Goal: Task Accomplishment & Management: Use online tool/utility

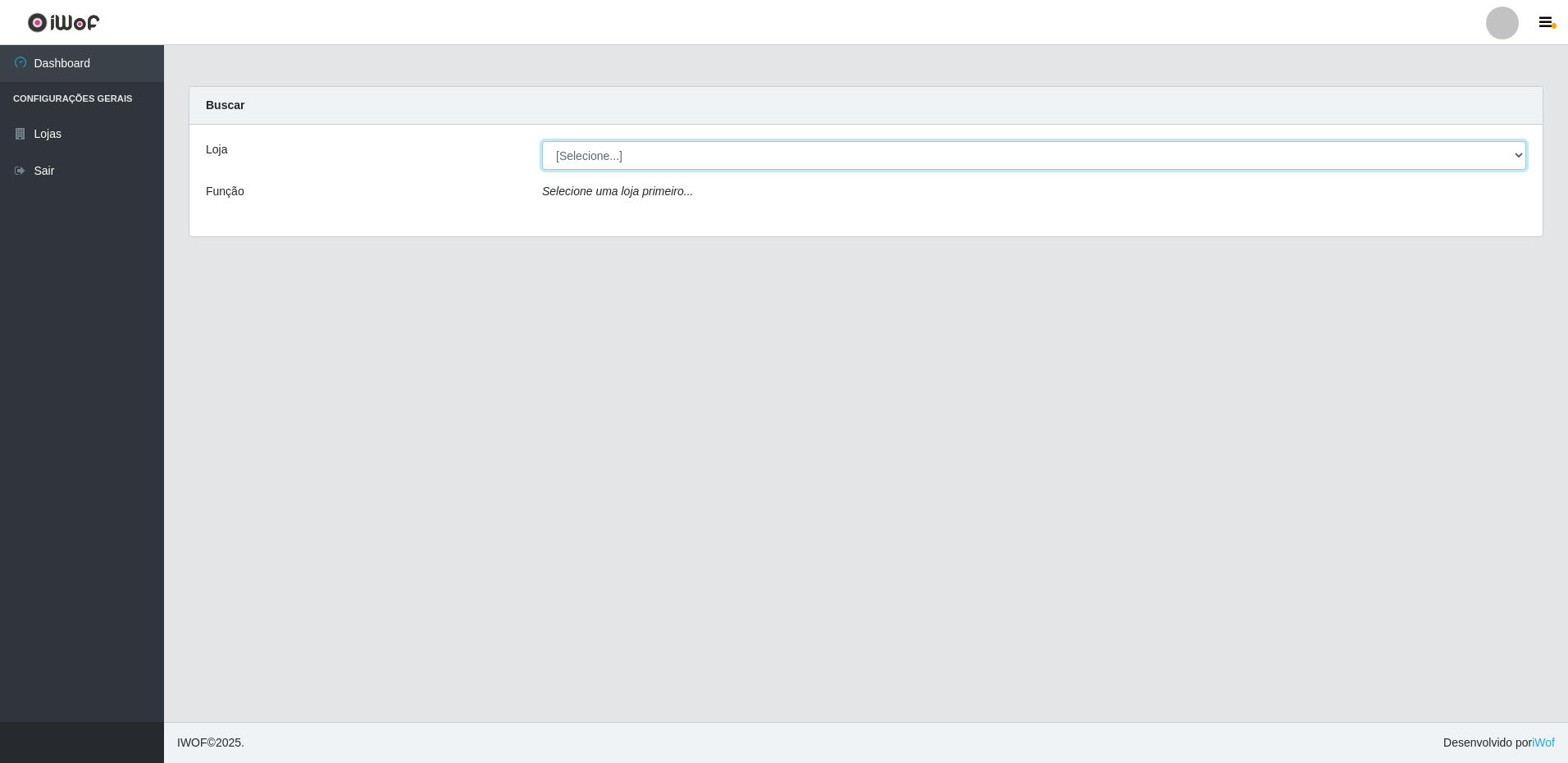
click at [623, 163] on select "[Selecione...] Extrabom - Loja 16 [GEOGRAPHIC_DATA]" at bounding box center [1035, 155] width 984 height 28
select select "450"
click at [542, 141] on select "[Selecione...] Extrabom - Loja 16 [GEOGRAPHIC_DATA]" at bounding box center [1035, 155] width 984 height 28
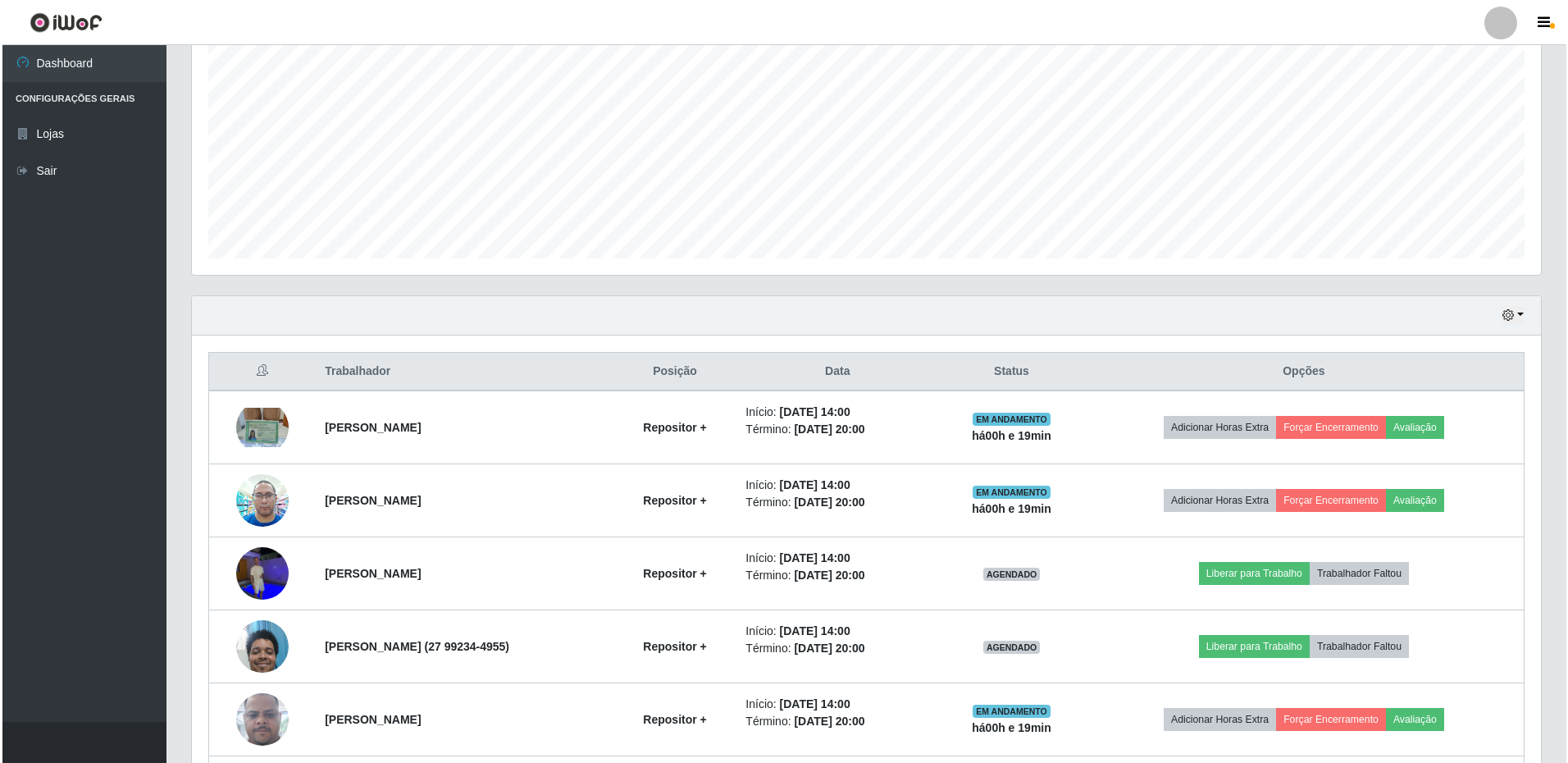
scroll to position [472, 0]
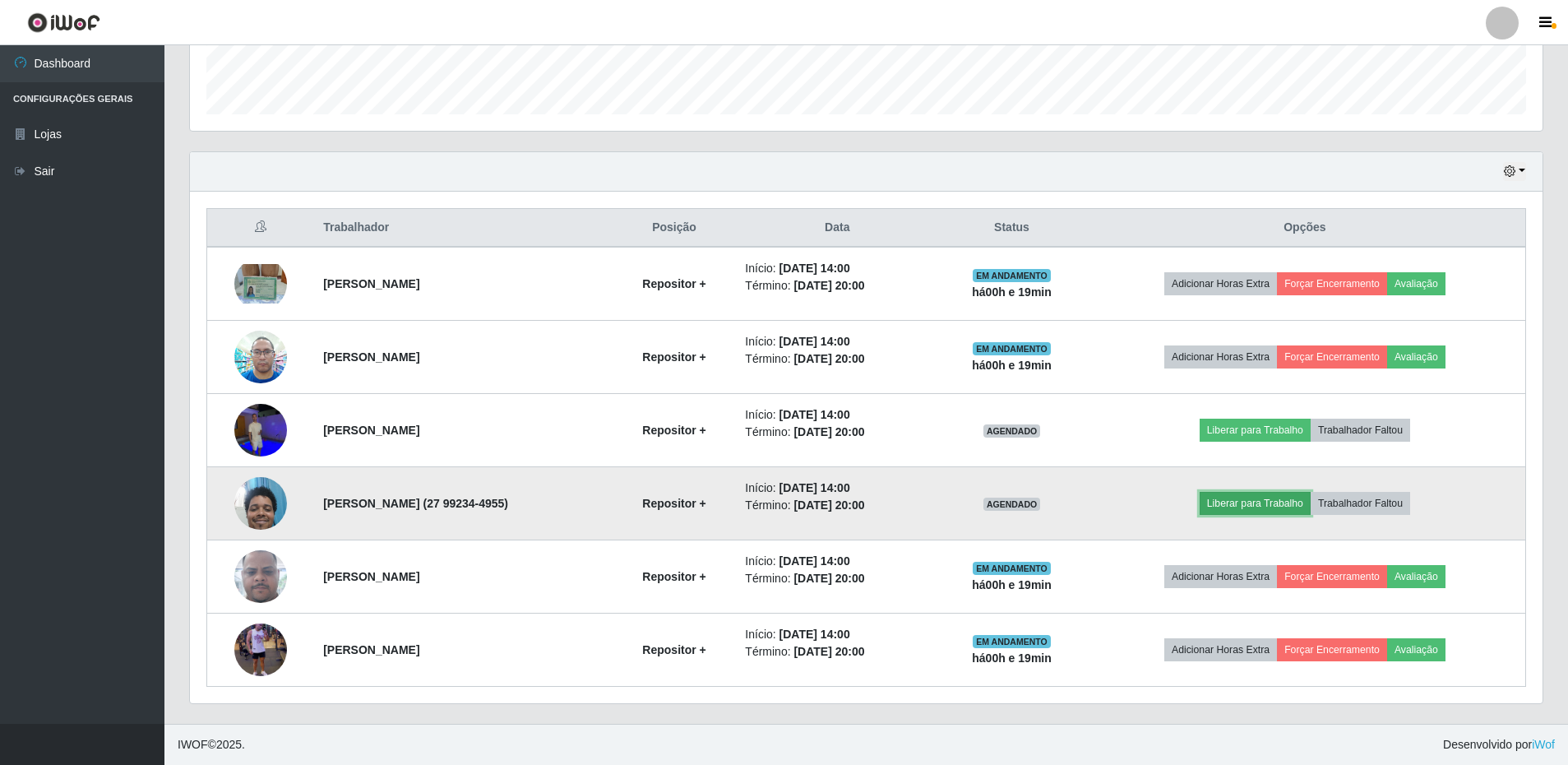
click at [1237, 502] on button "Liberar para Trabalho" at bounding box center [1254, 503] width 111 height 23
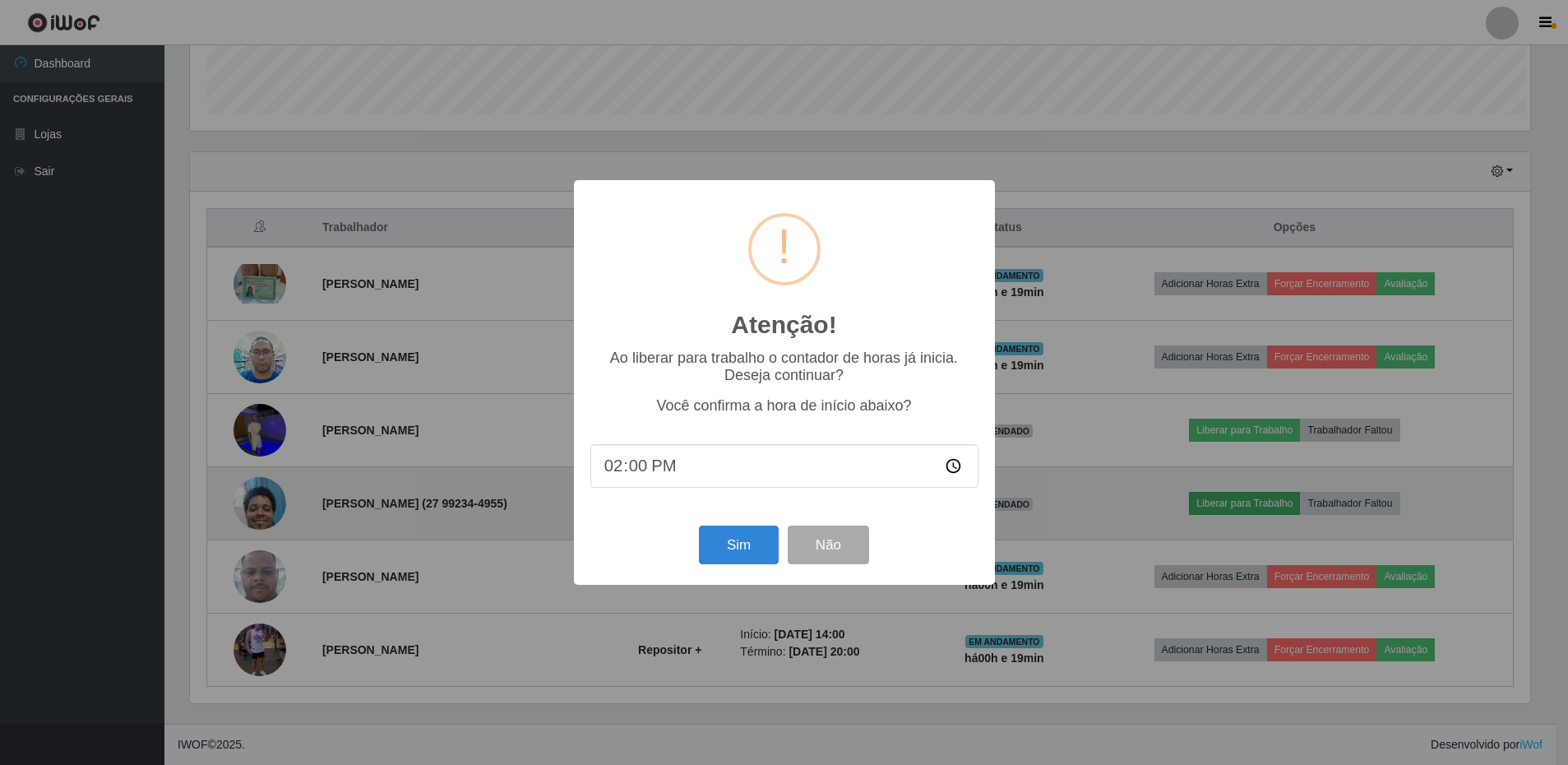
scroll to position [341, 1344]
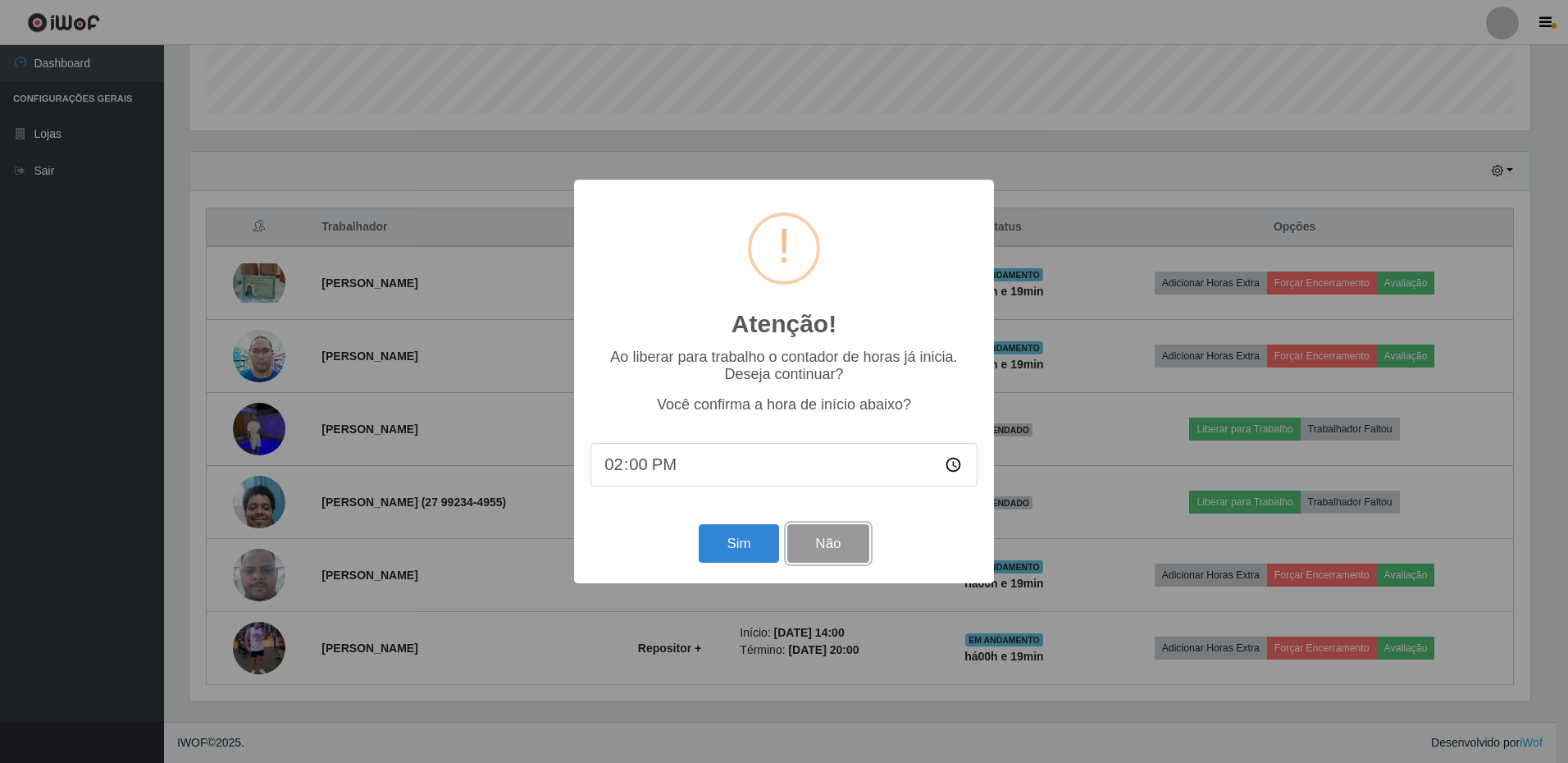
click at [843, 542] on button "Não" at bounding box center [828, 543] width 81 height 38
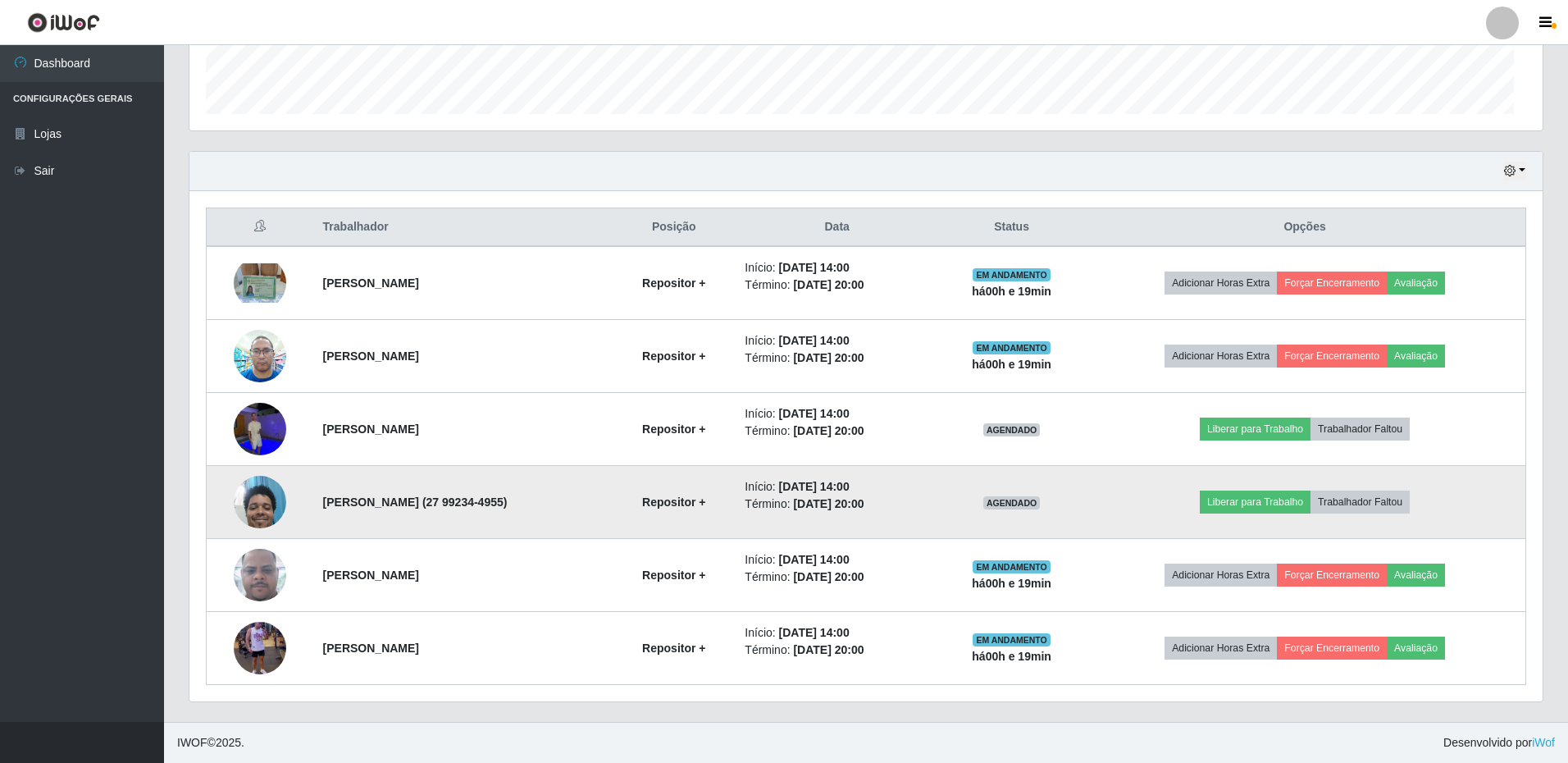
scroll to position [340, 1349]
click at [1260, 509] on button "Liberar para Trabalho" at bounding box center [1251, 501] width 111 height 23
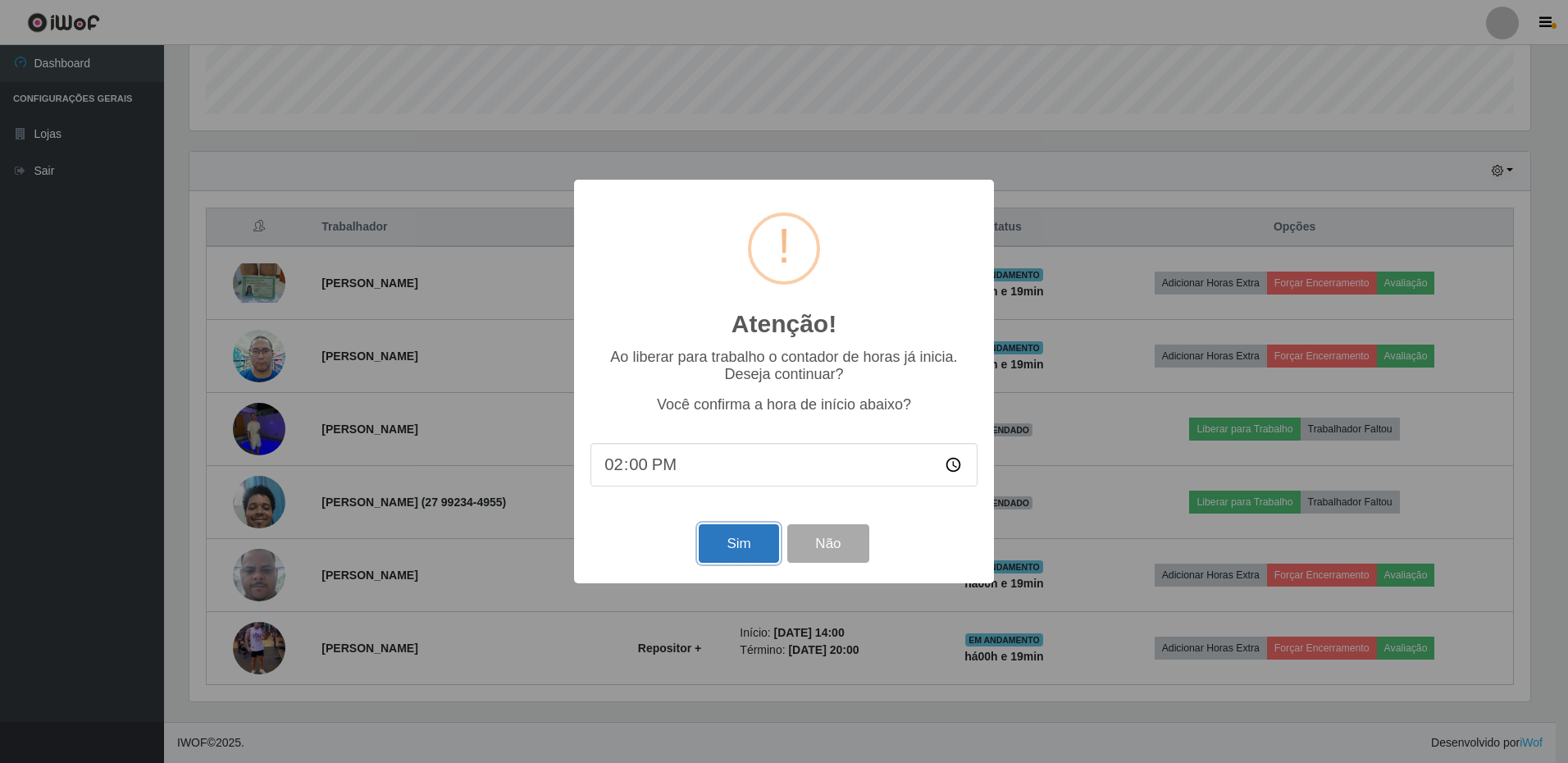
click at [749, 552] on button "Sim" at bounding box center [738, 543] width 80 height 38
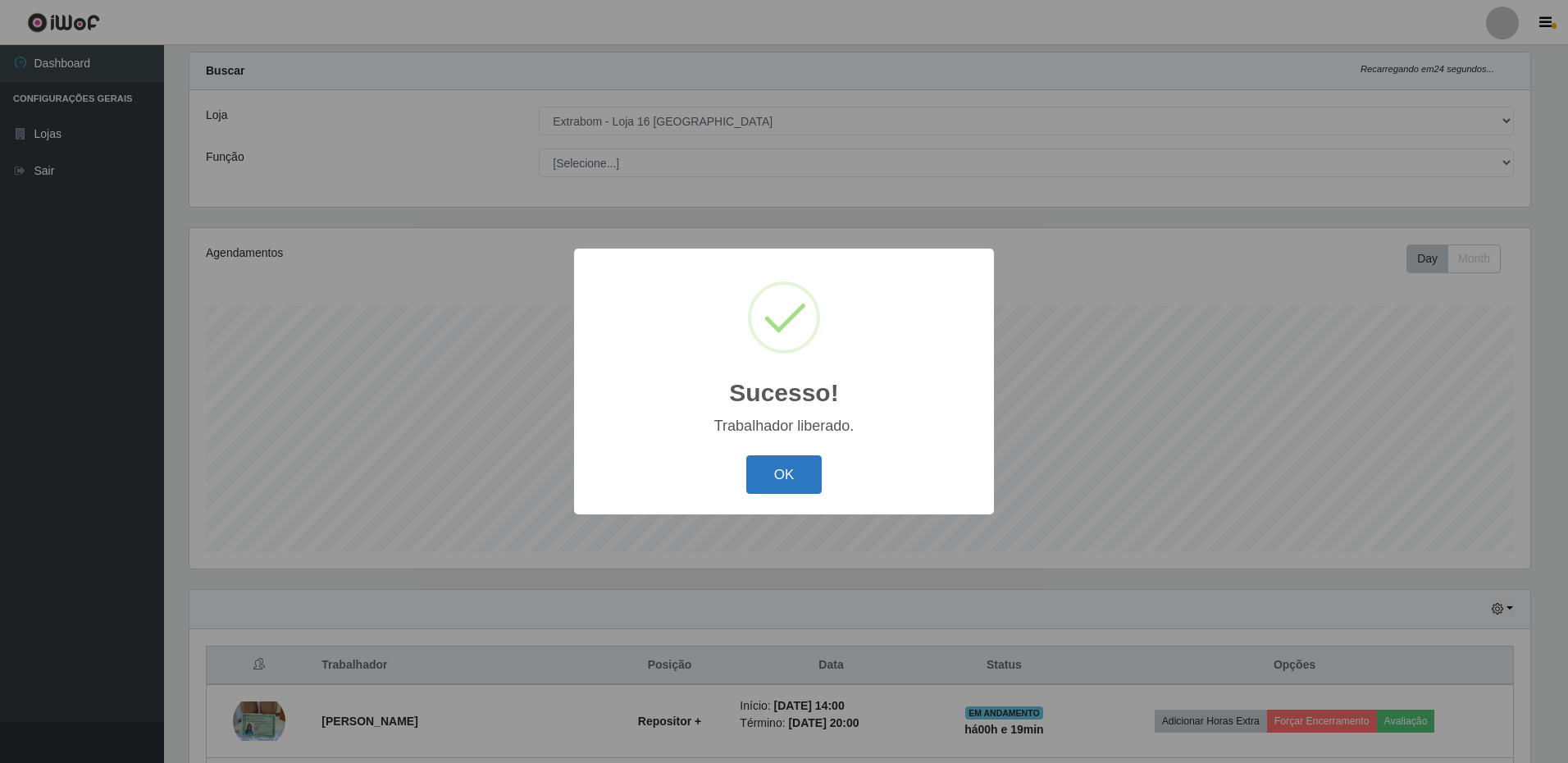
click at [778, 481] on button "OK" at bounding box center [784, 475] width 76 height 38
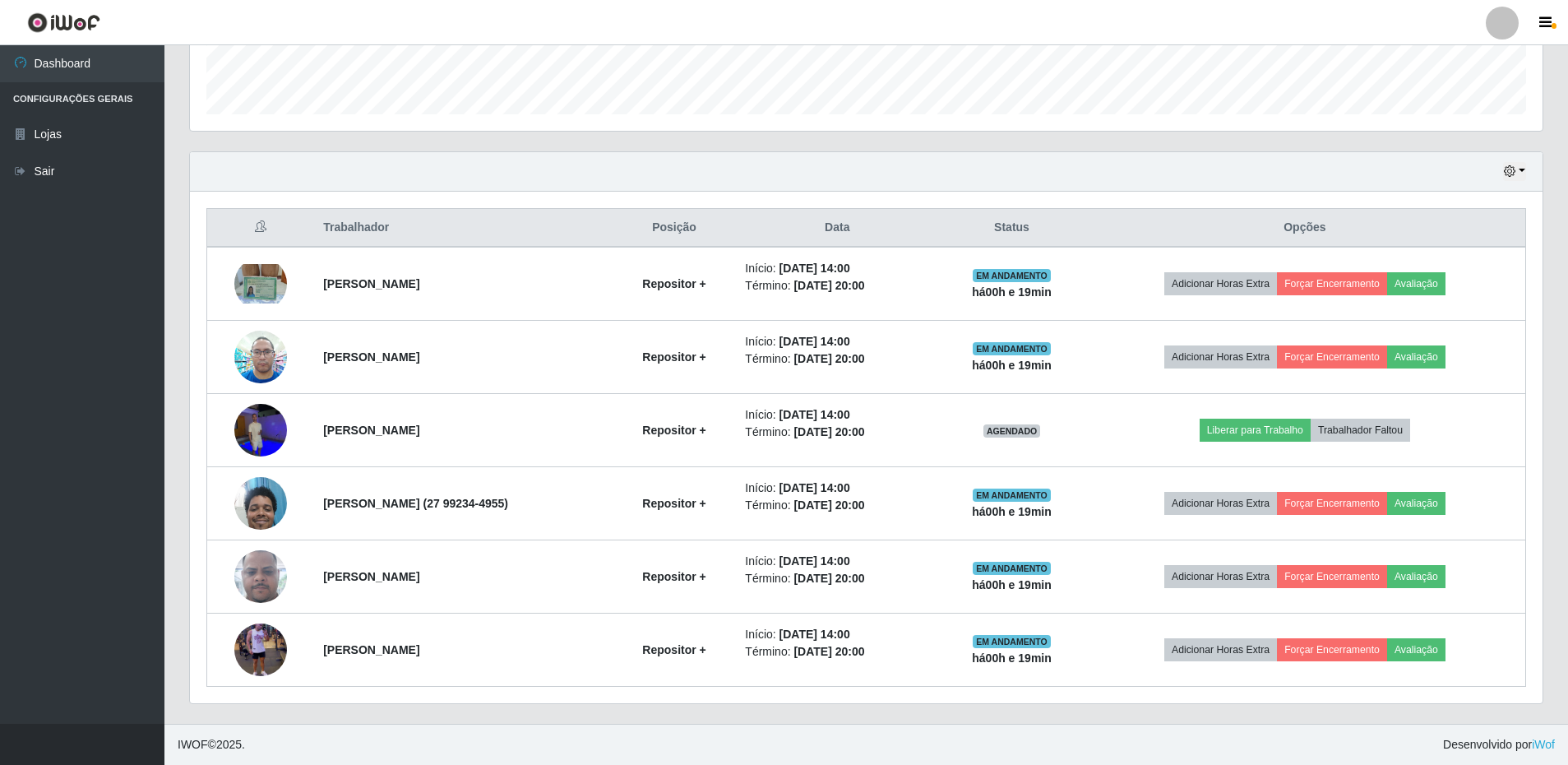
scroll to position [392, 0]
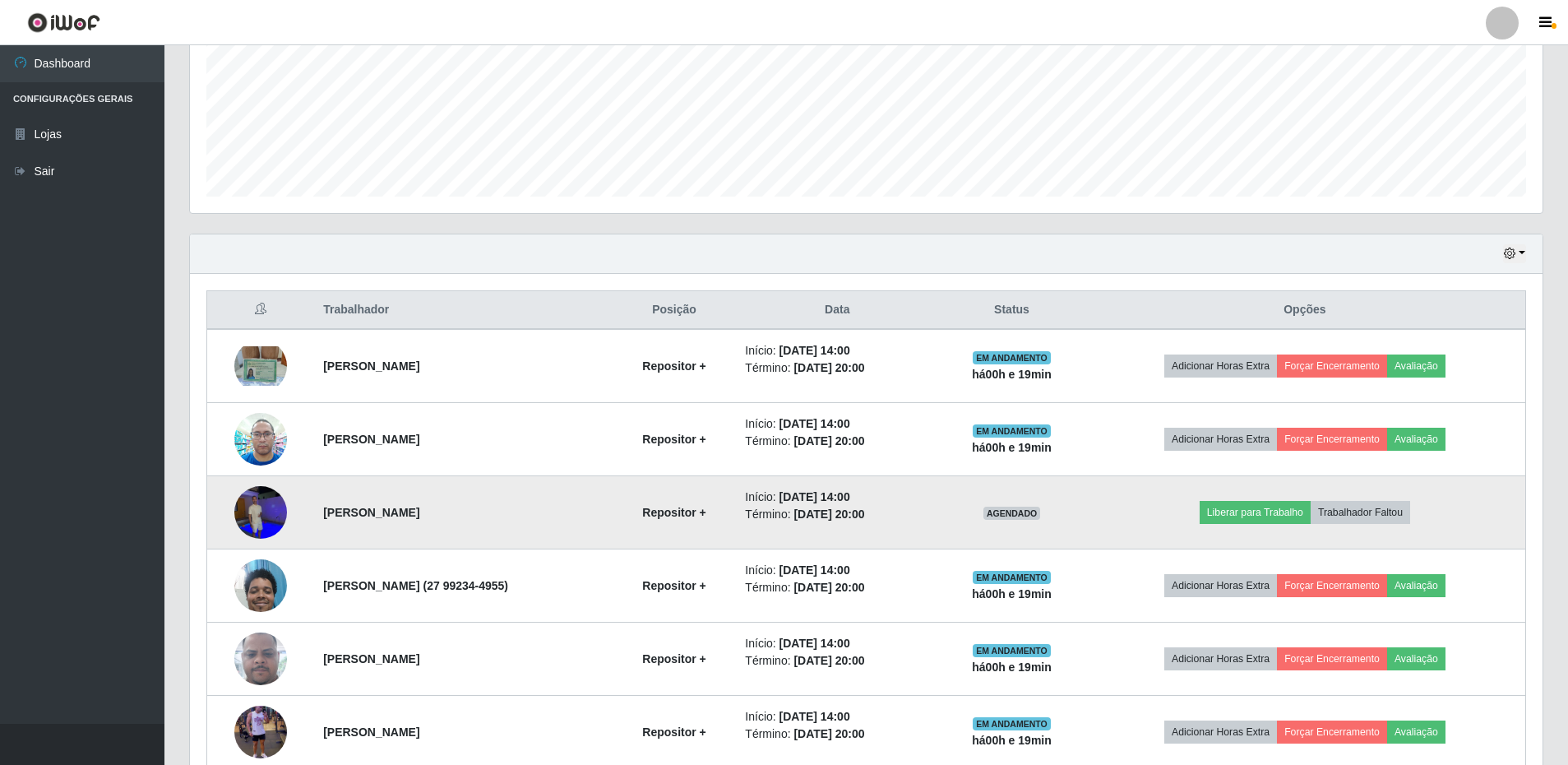
click at [245, 504] on img at bounding box center [260, 512] width 52 height 70
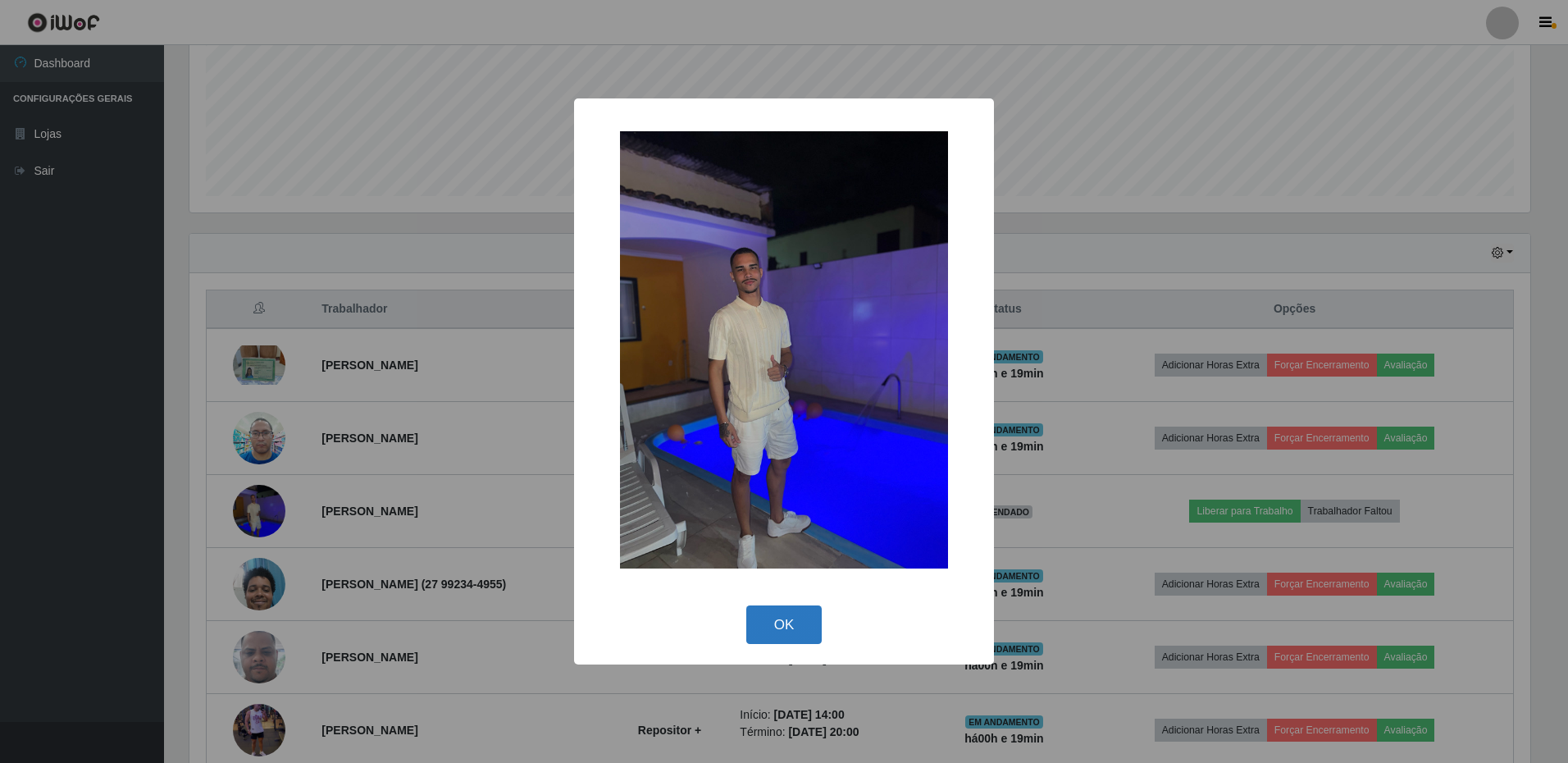
click at [787, 629] on button "OK" at bounding box center [784, 625] width 76 height 38
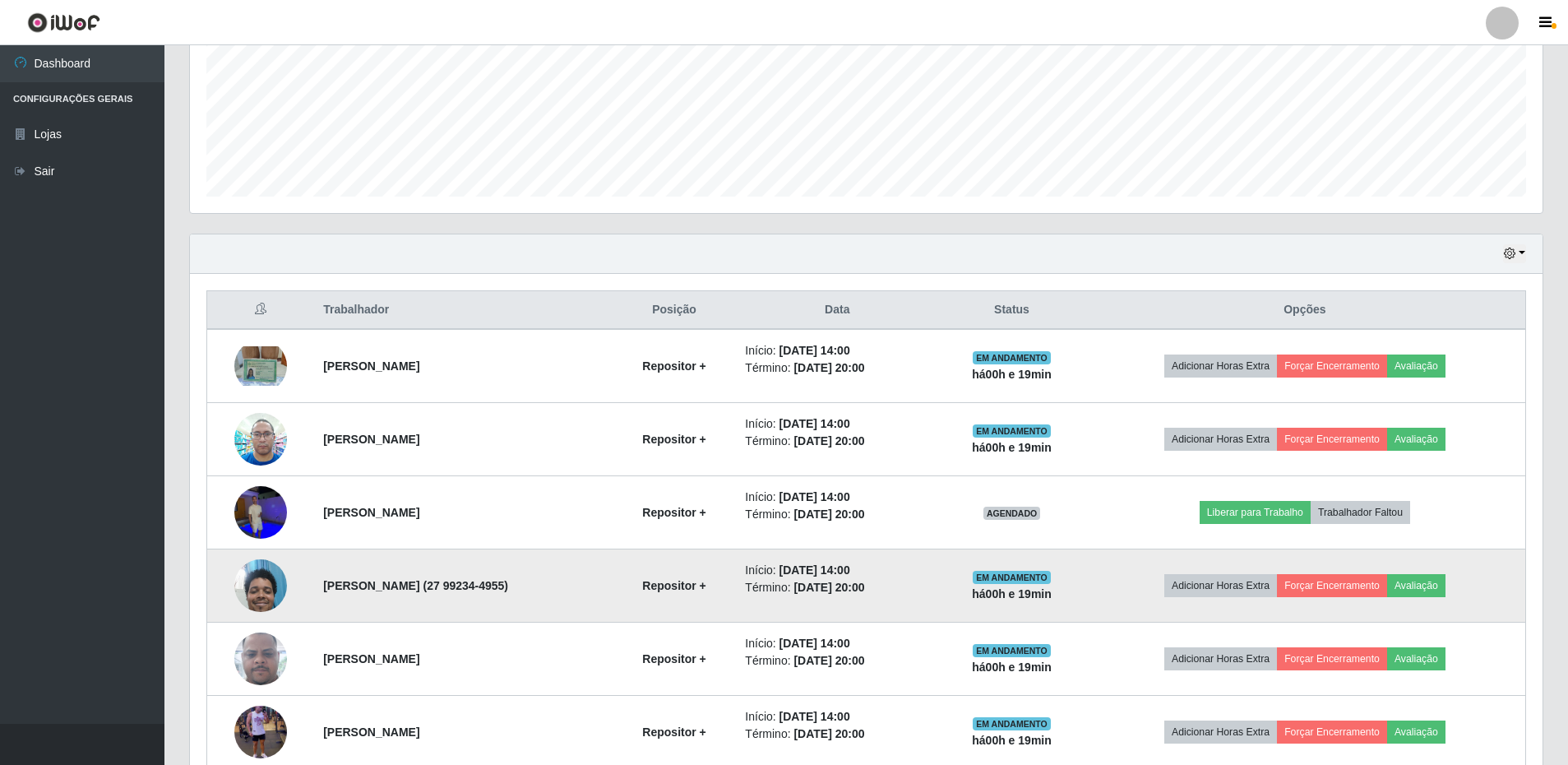
scroll to position [473, 0]
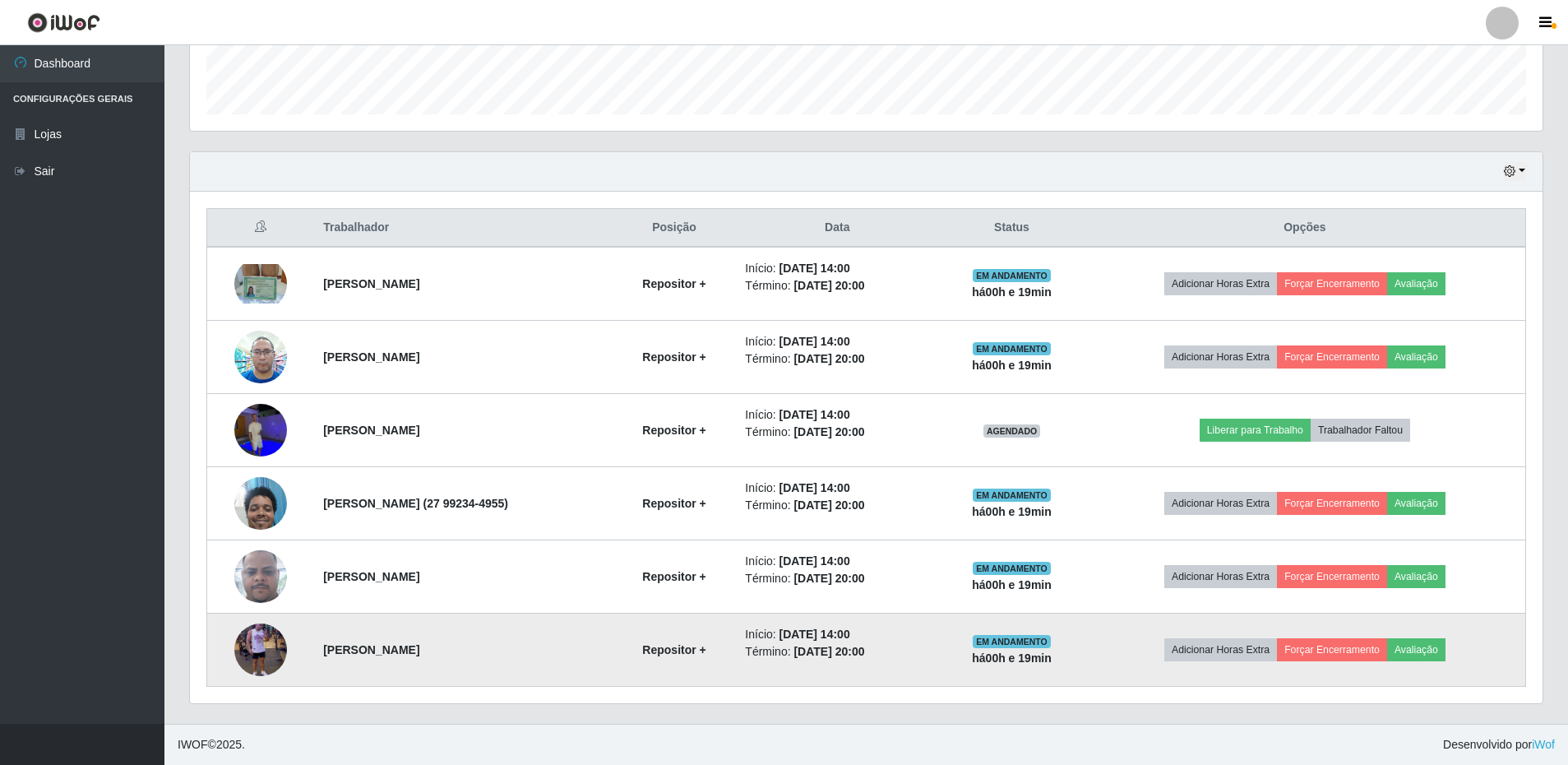
click at [249, 640] on img at bounding box center [260, 649] width 52 height 94
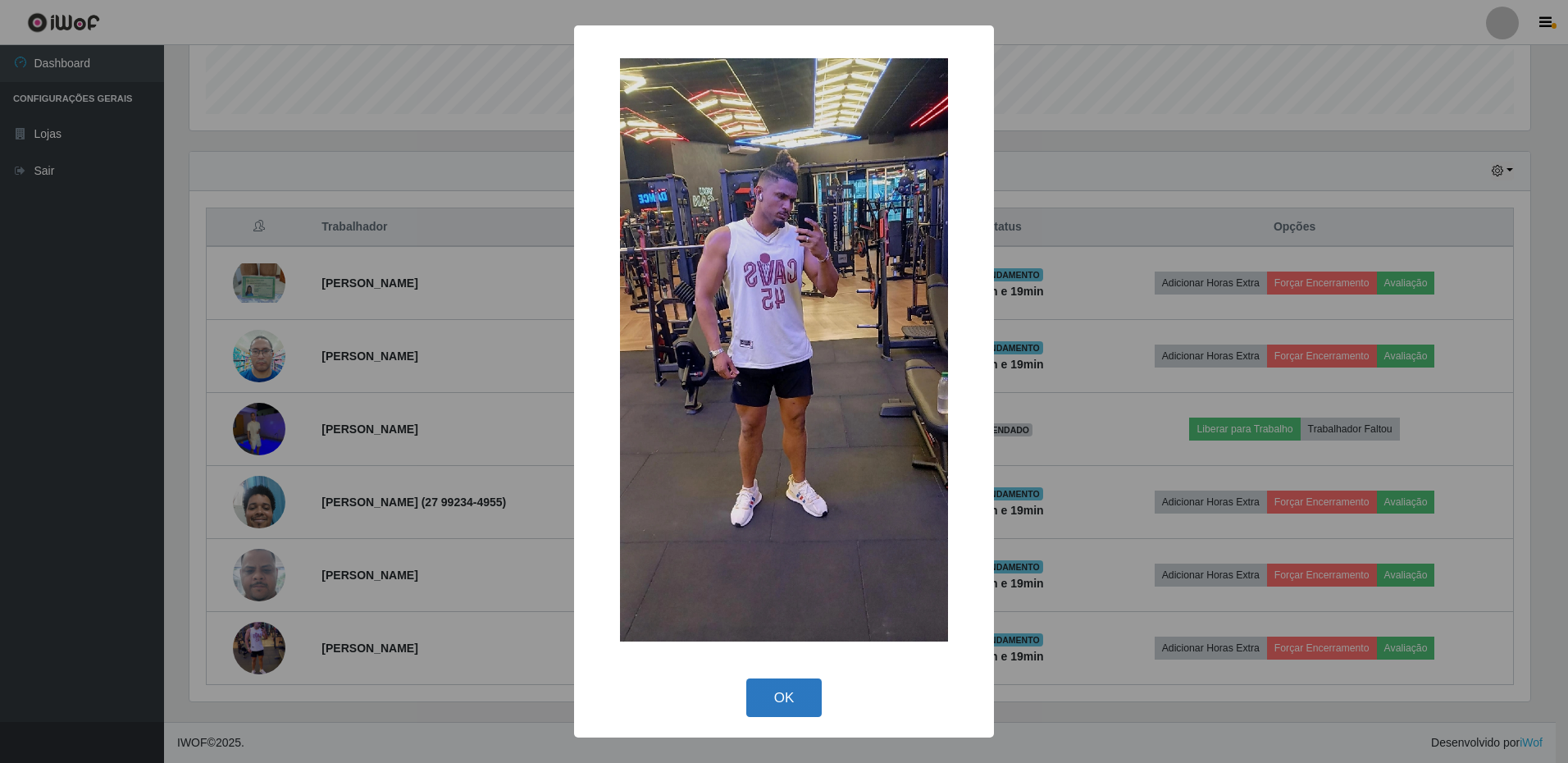
click at [768, 690] on button "OK" at bounding box center [784, 698] width 76 height 38
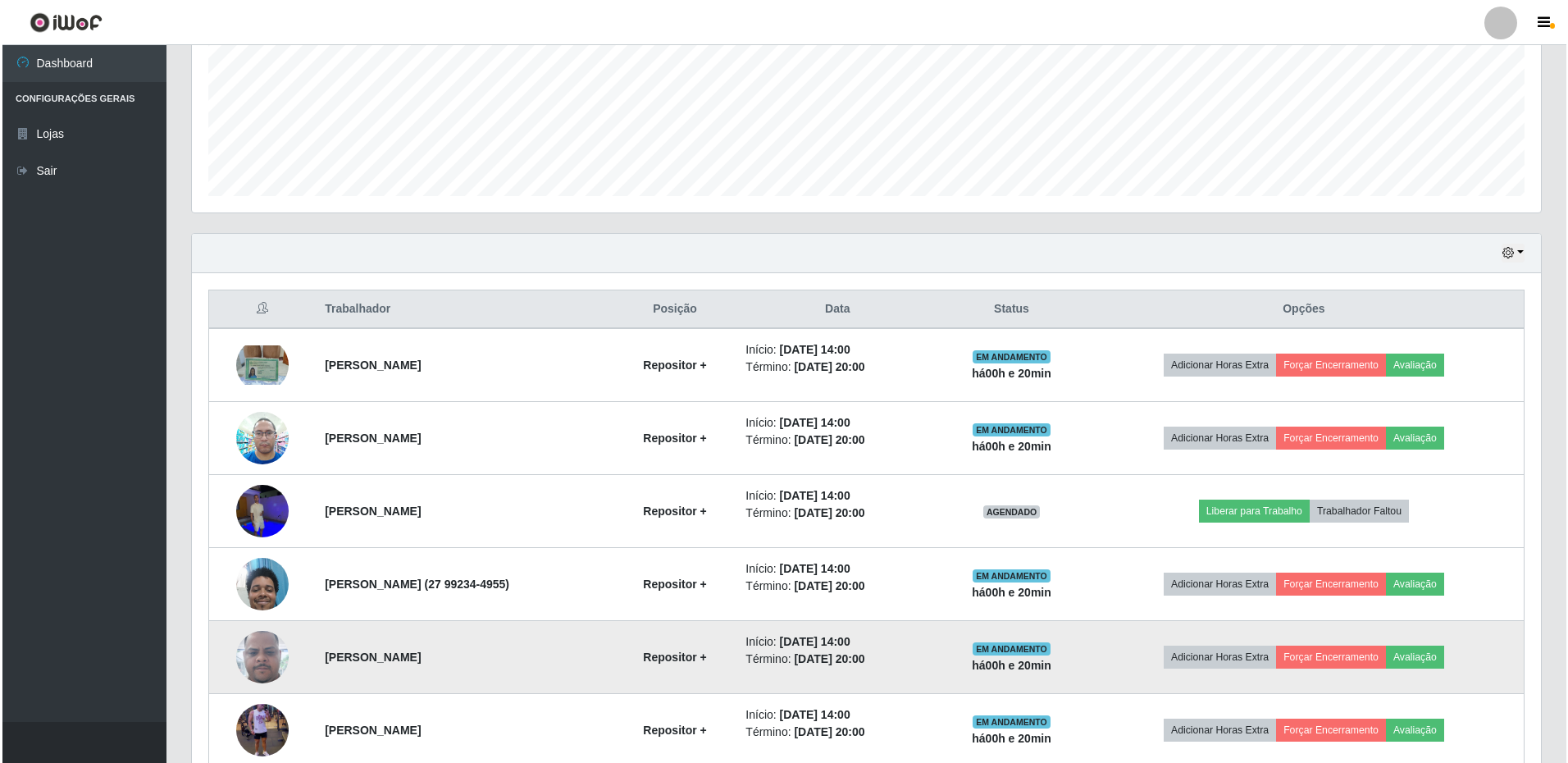
scroll to position [472, 0]
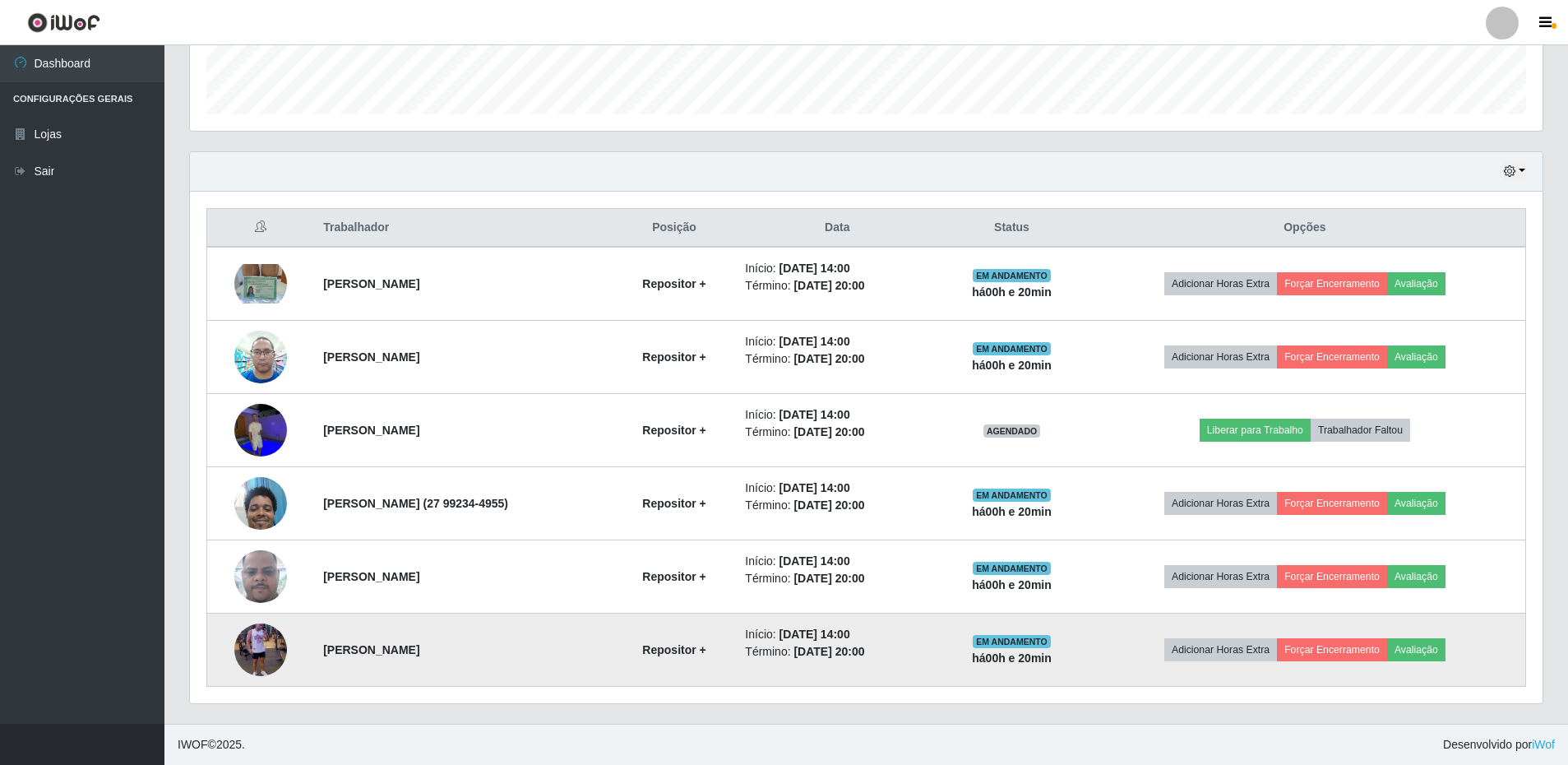
click at [236, 651] on img at bounding box center [260, 649] width 52 height 94
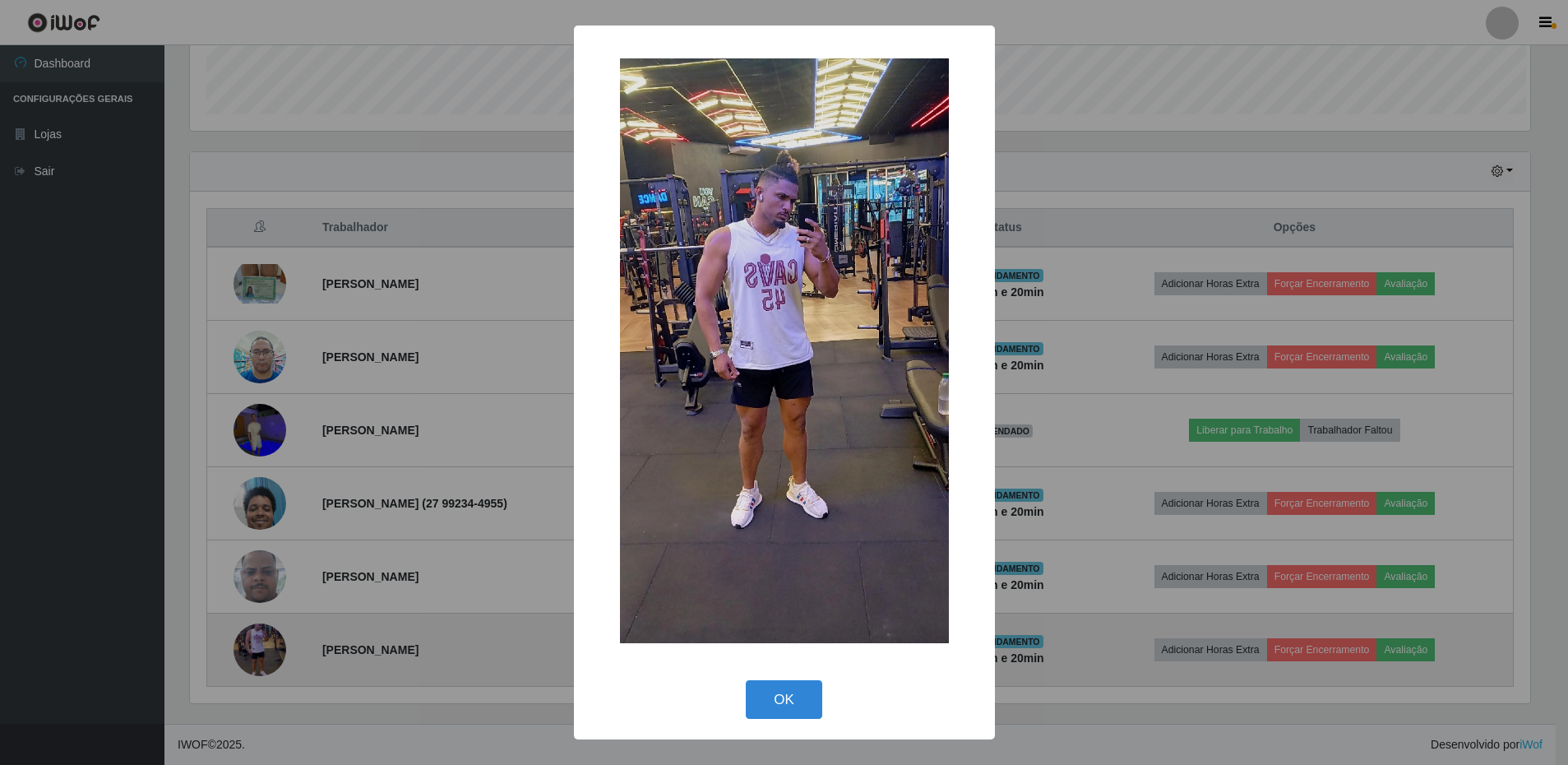
scroll to position [341, 1344]
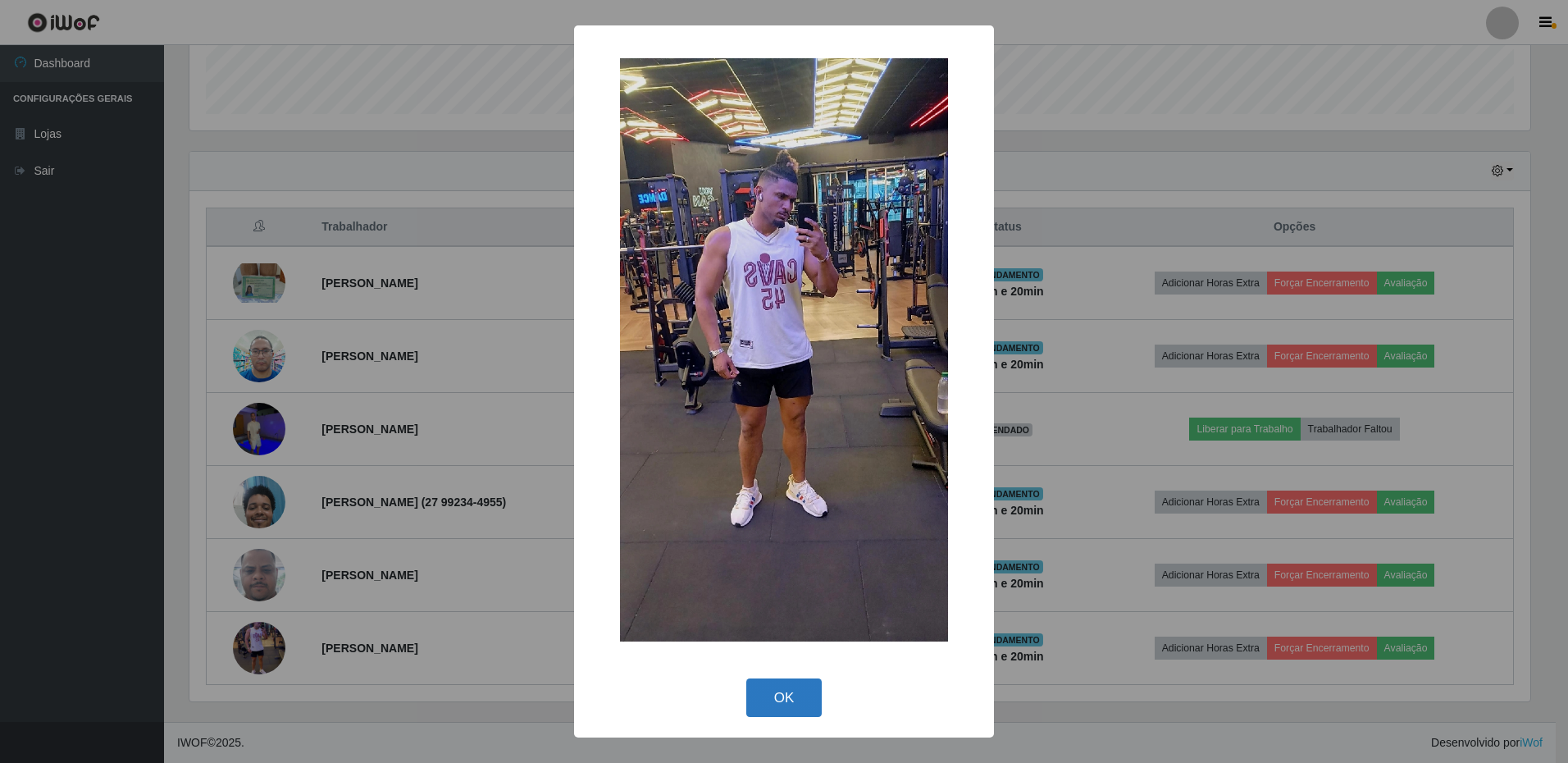
click at [778, 705] on button "OK" at bounding box center [784, 698] width 76 height 38
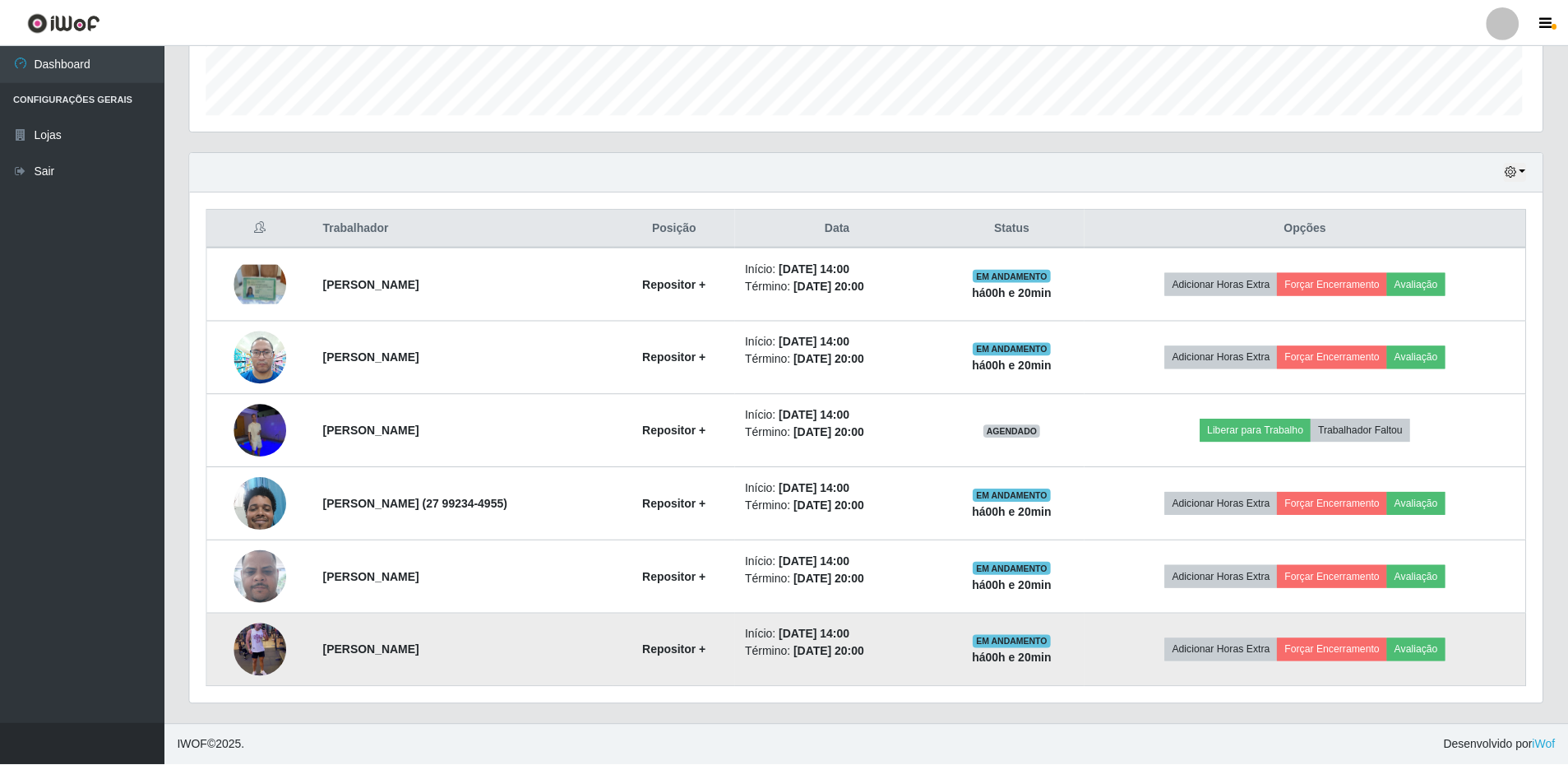
scroll to position [341, 1353]
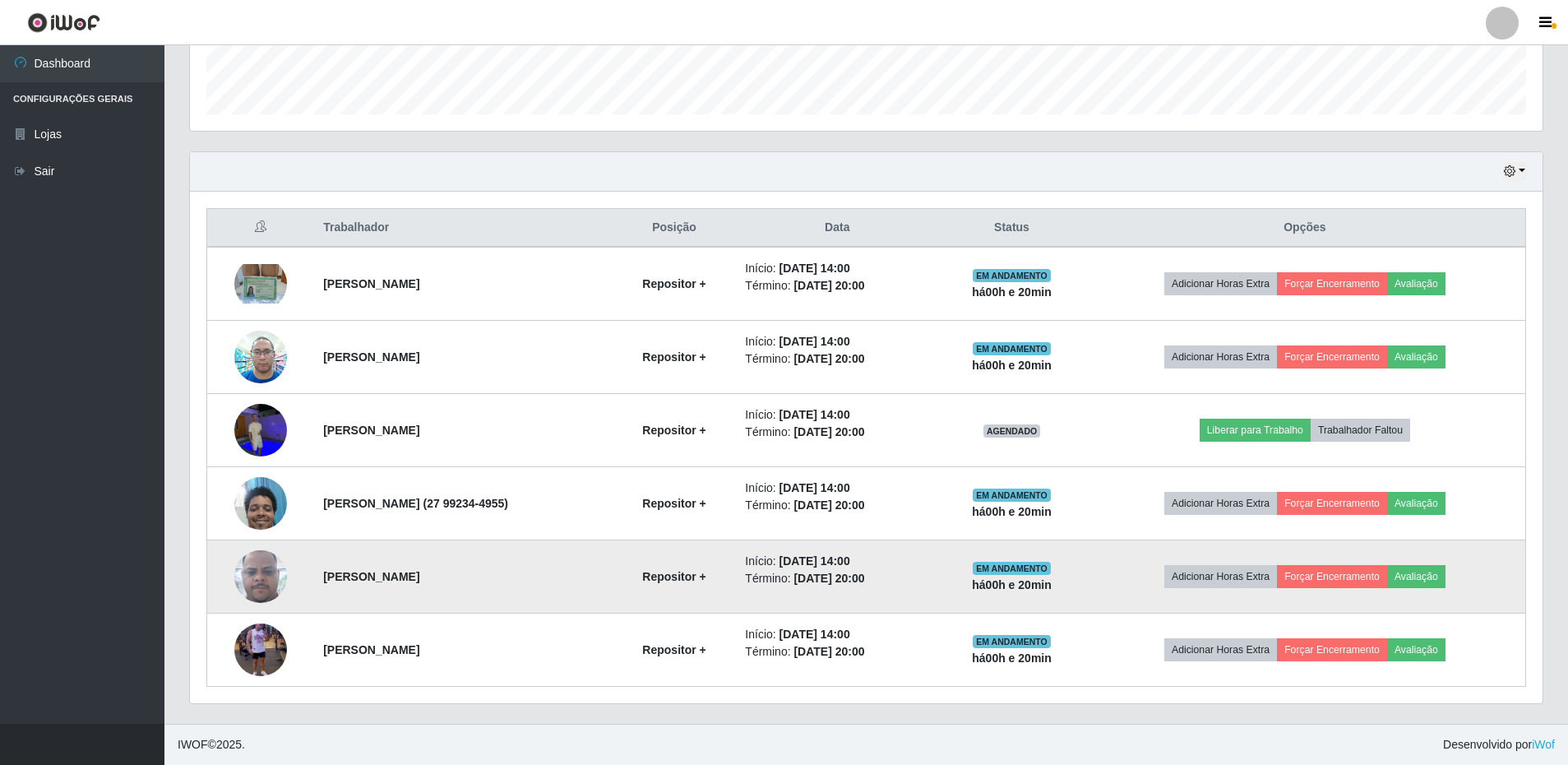
click at [255, 577] on img at bounding box center [260, 576] width 52 height 116
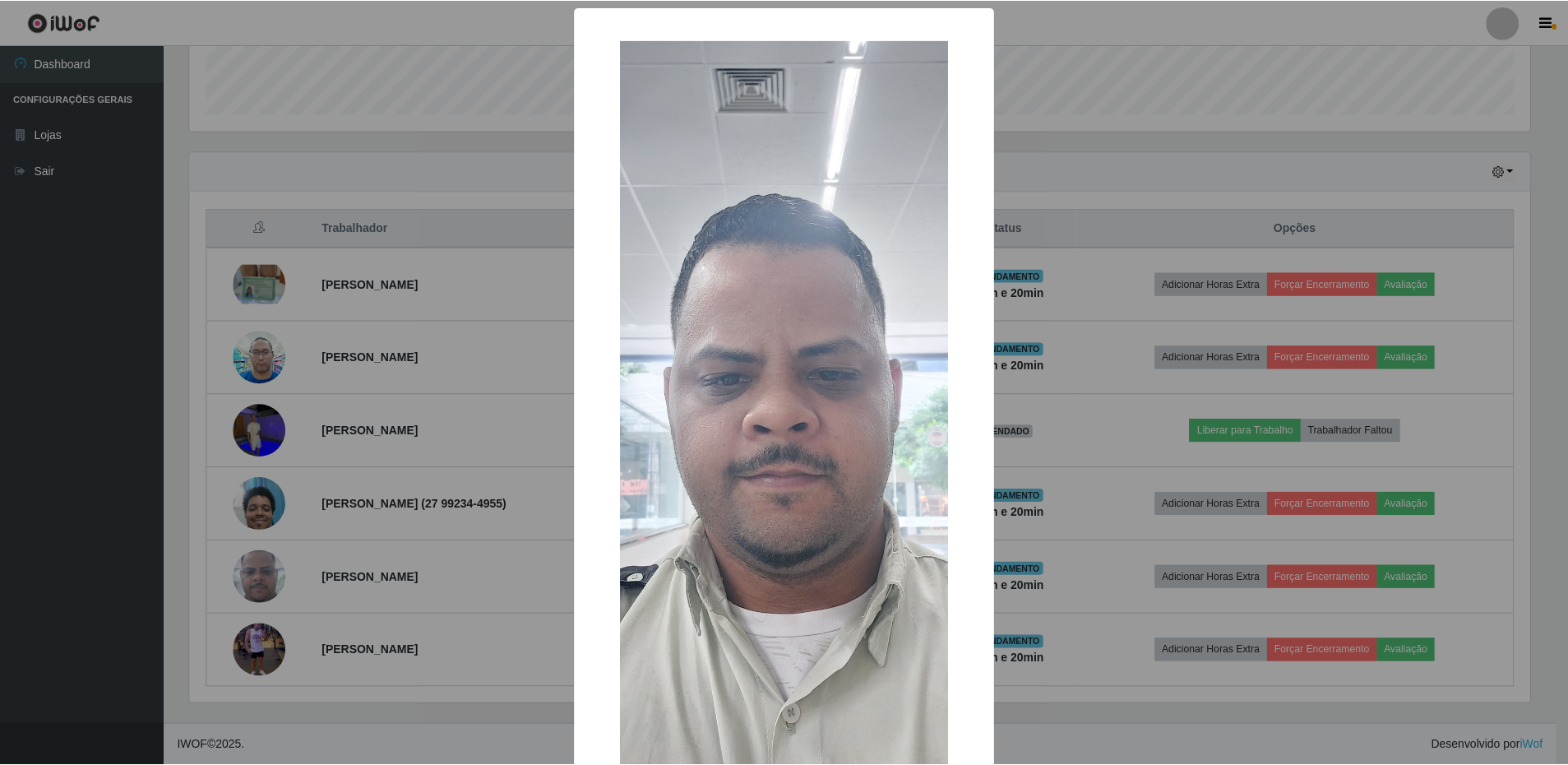
scroll to position [108, 0]
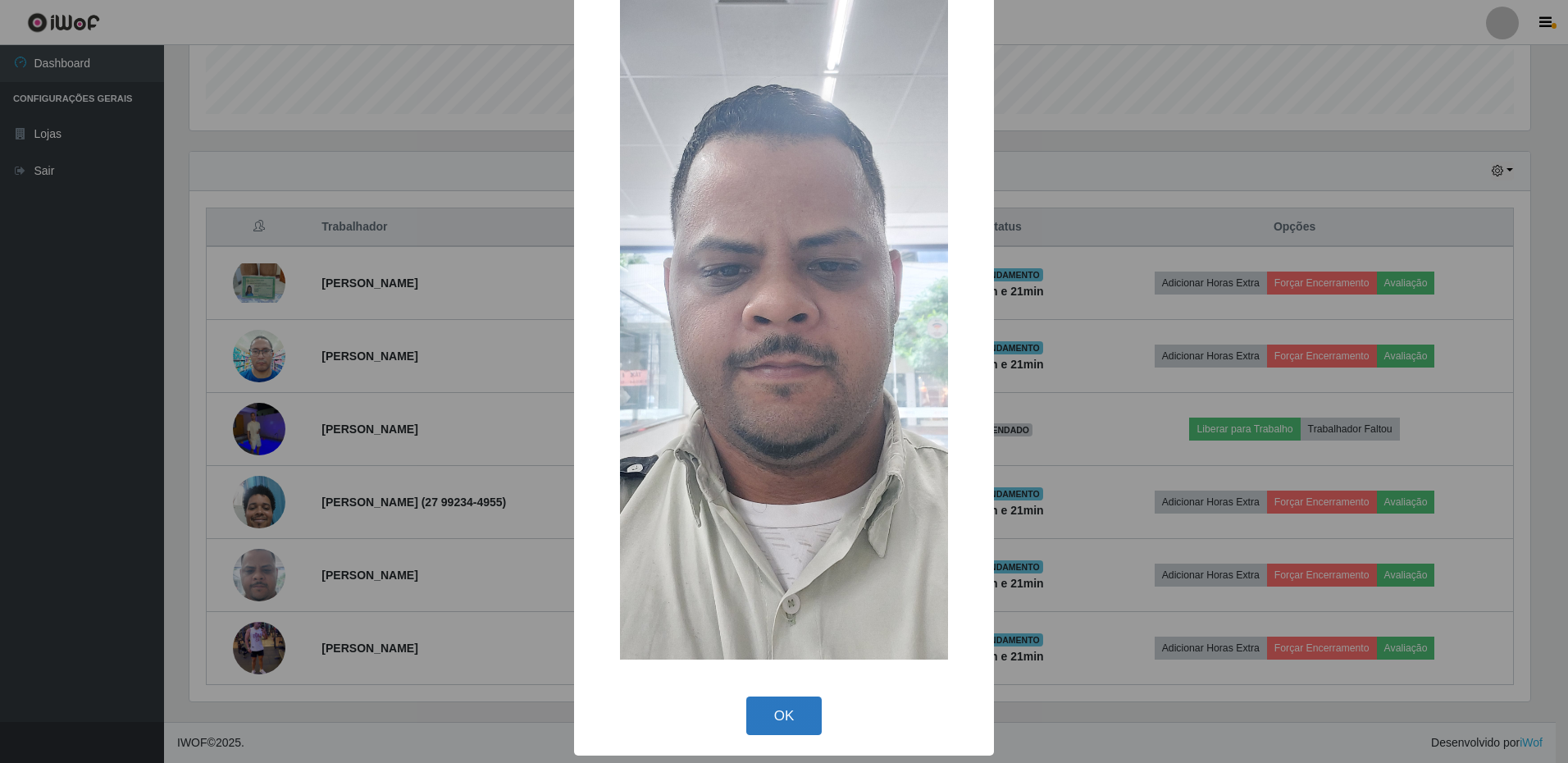
click at [775, 707] on button "OK" at bounding box center [784, 715] width 76 height 38
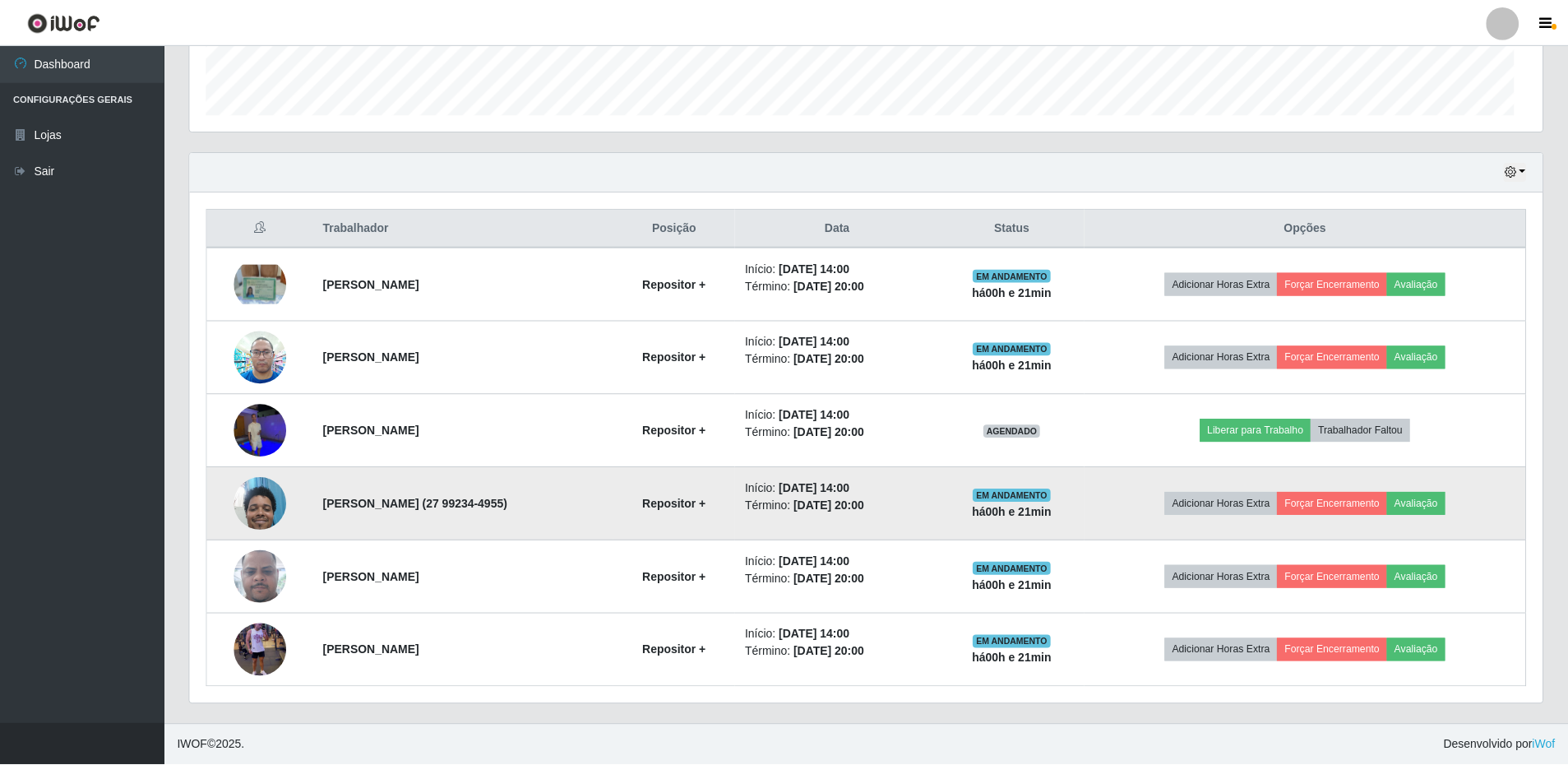
scroll to position [341, 1353]
click at [254, 501] on img at bounding box center [260, 503] width 52 height 70
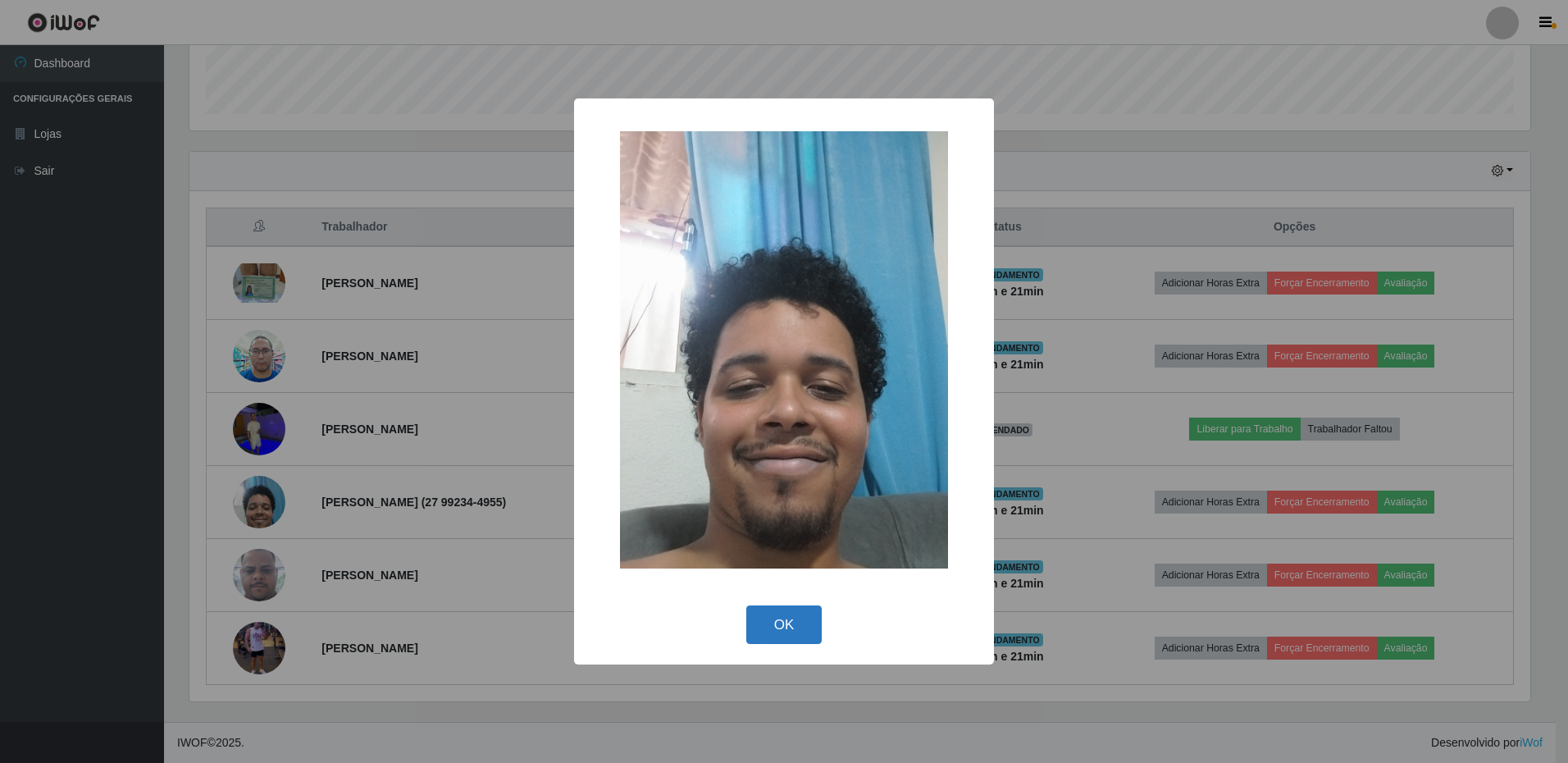
click at [778, 626] on button "OK" at bounding box center [784, 625] width 76 height 38
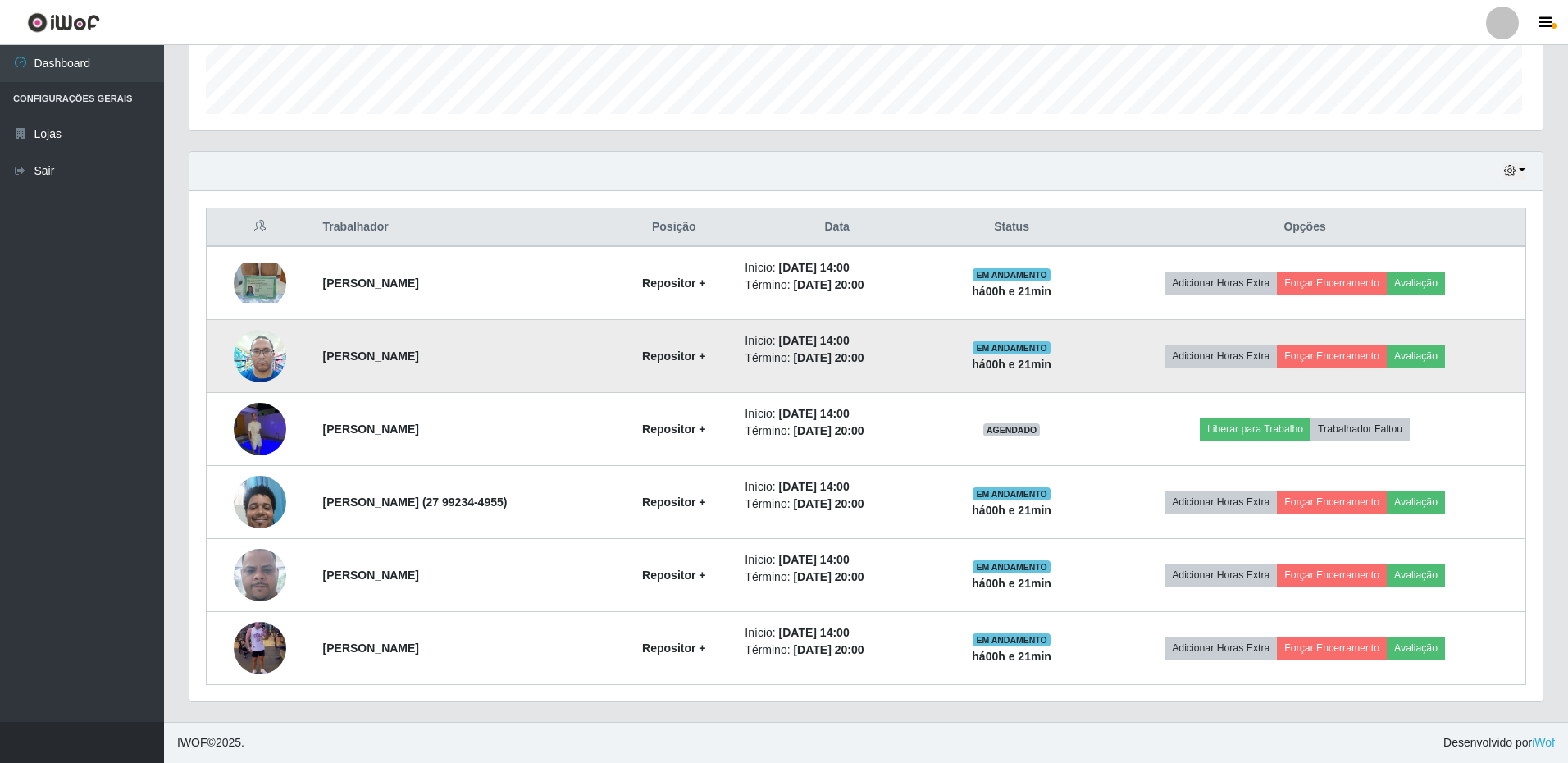
scroll to position [340, 1349]
click at [260, 357] on img at bounding box center [260, 356] width 52 height 70
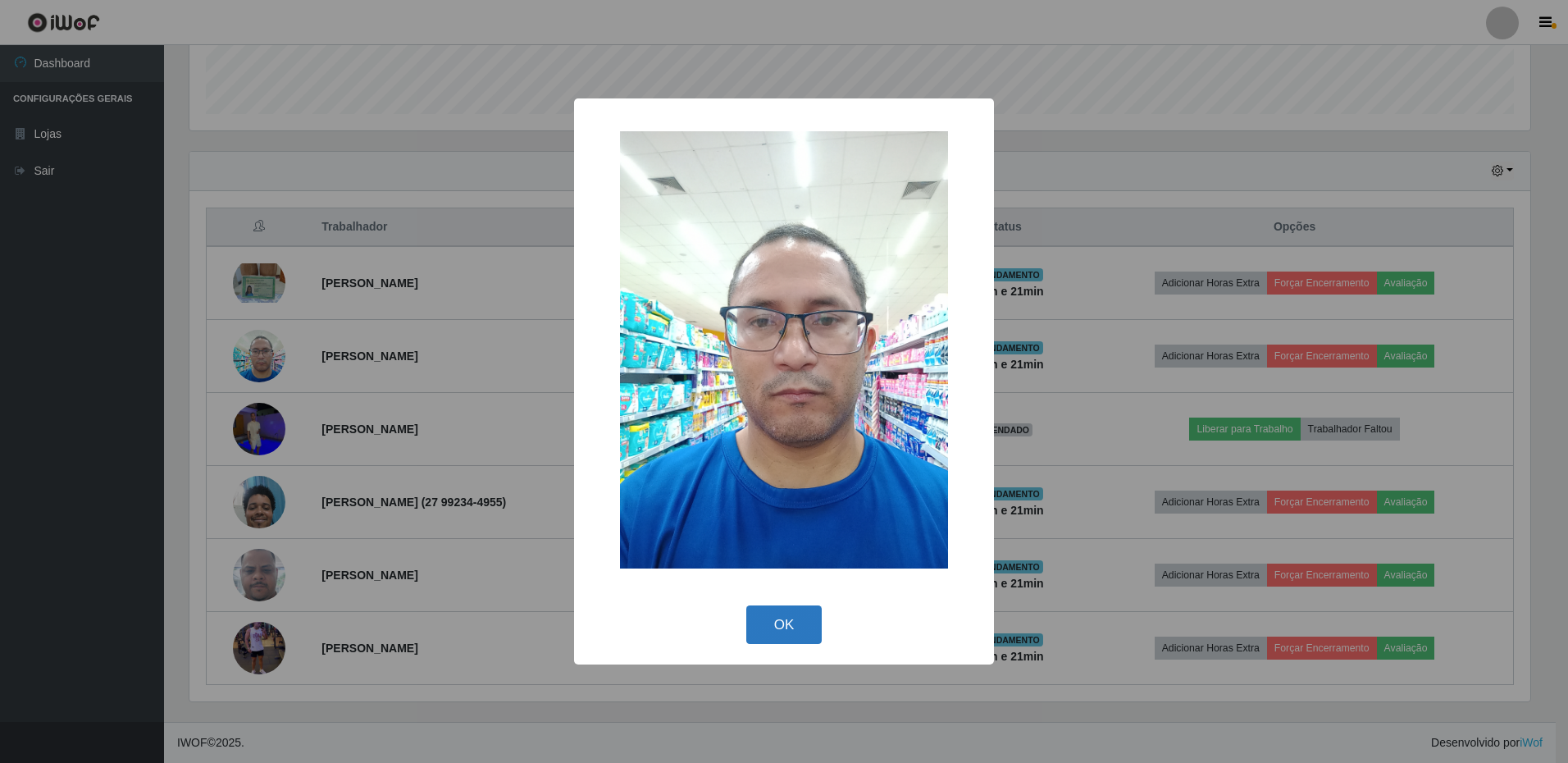
click at [779, 632] on button "OK" at bounding box center [784, 625] width 76 height 38
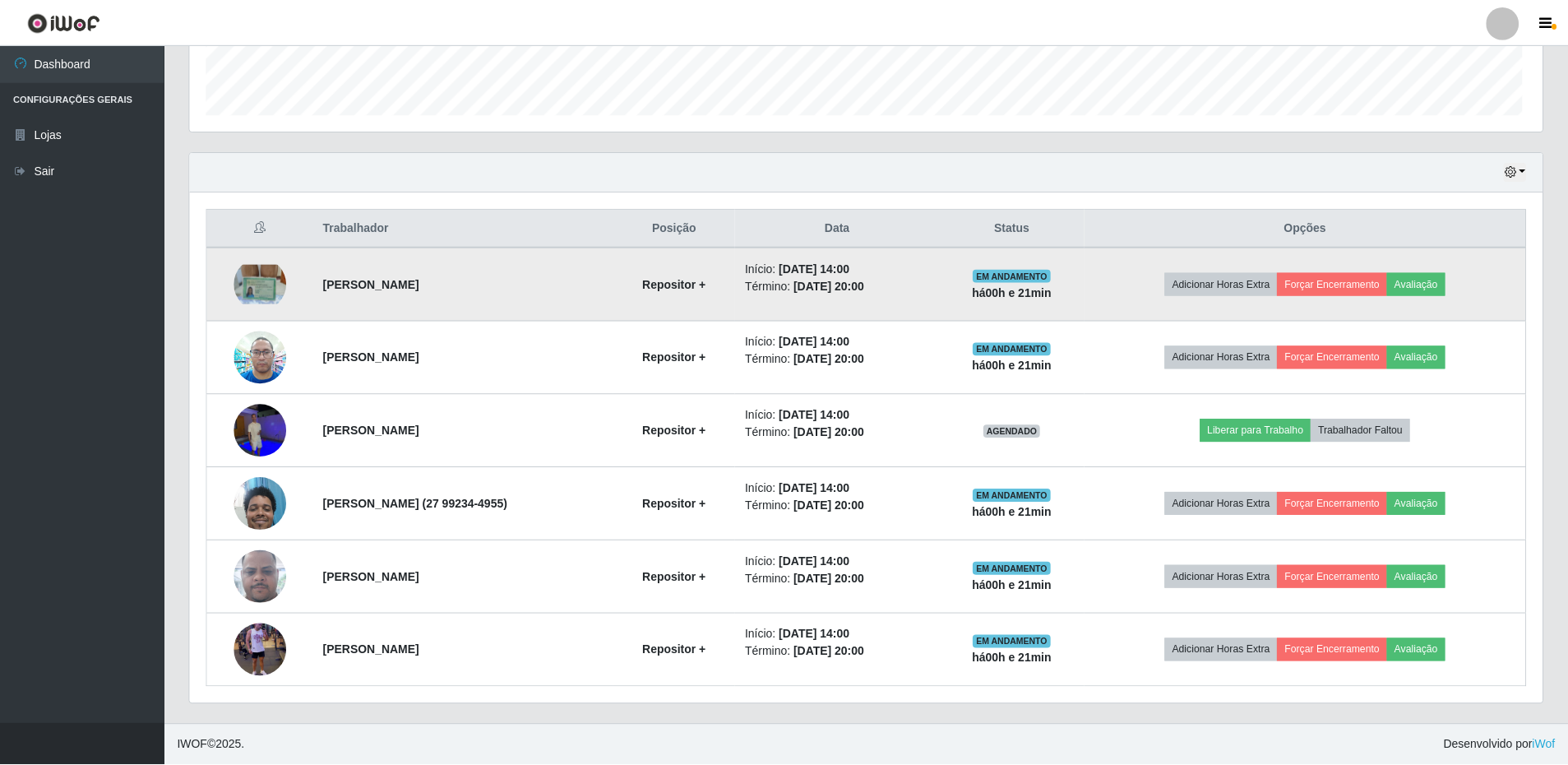
scroll to position [341, 1353]
click at [244, 289] on img at bounding box center [260, 283] width 52 height 39
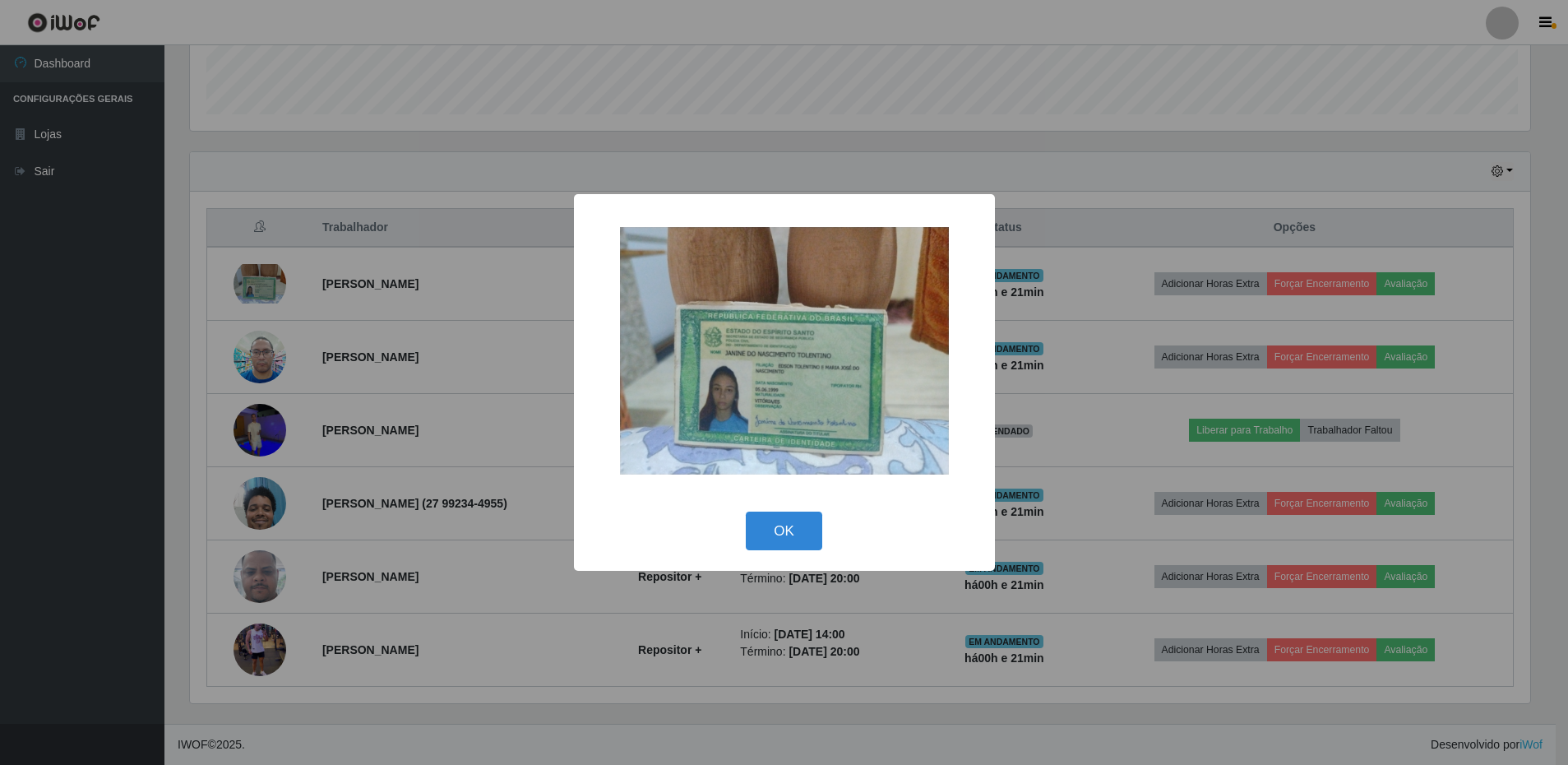
scroll to position [341, 1344]
click at [775, 535] on button "OK" at bounding box center [786, 531] width 76 height 39
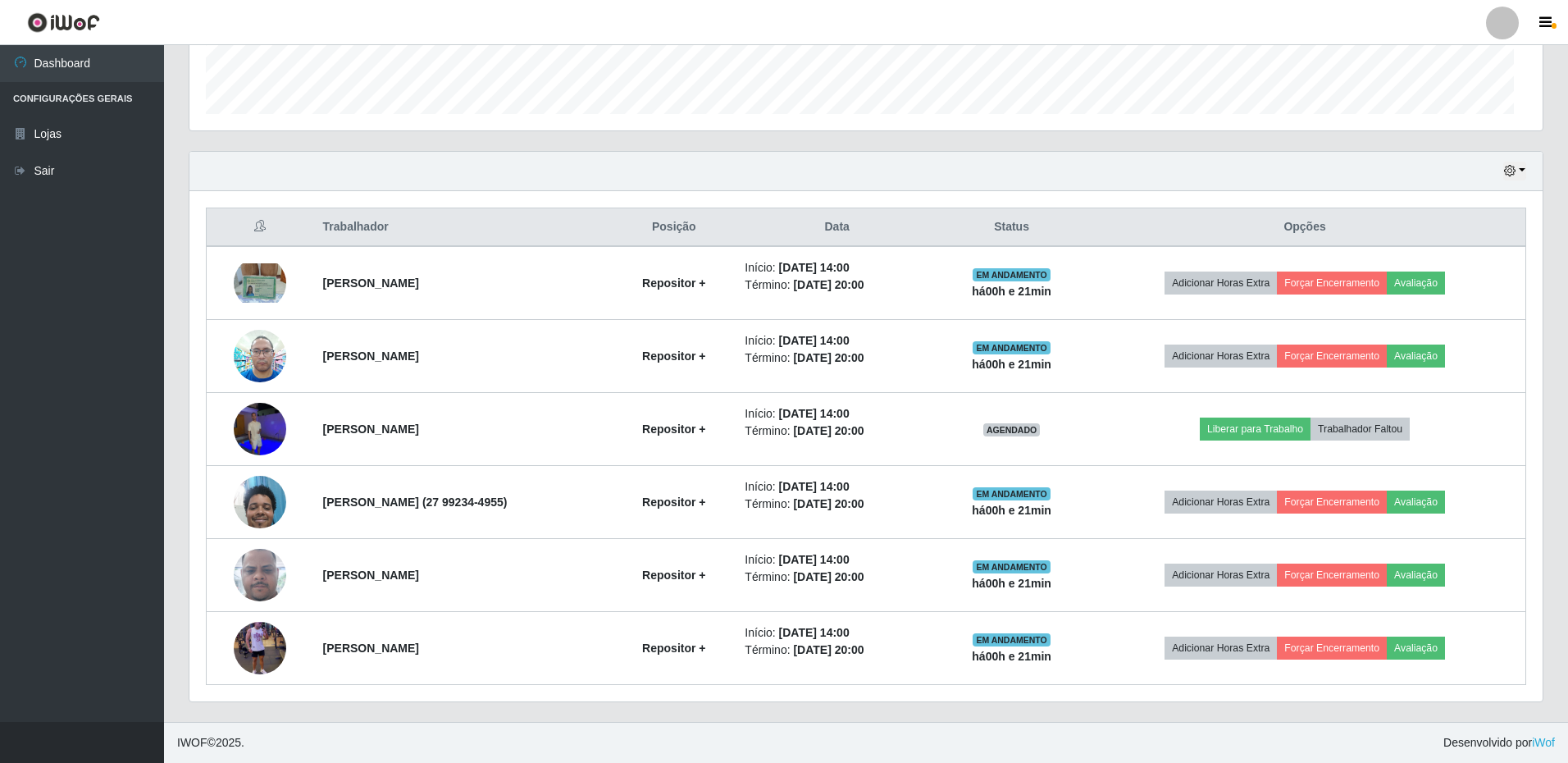
scroll to position [340, 1349]
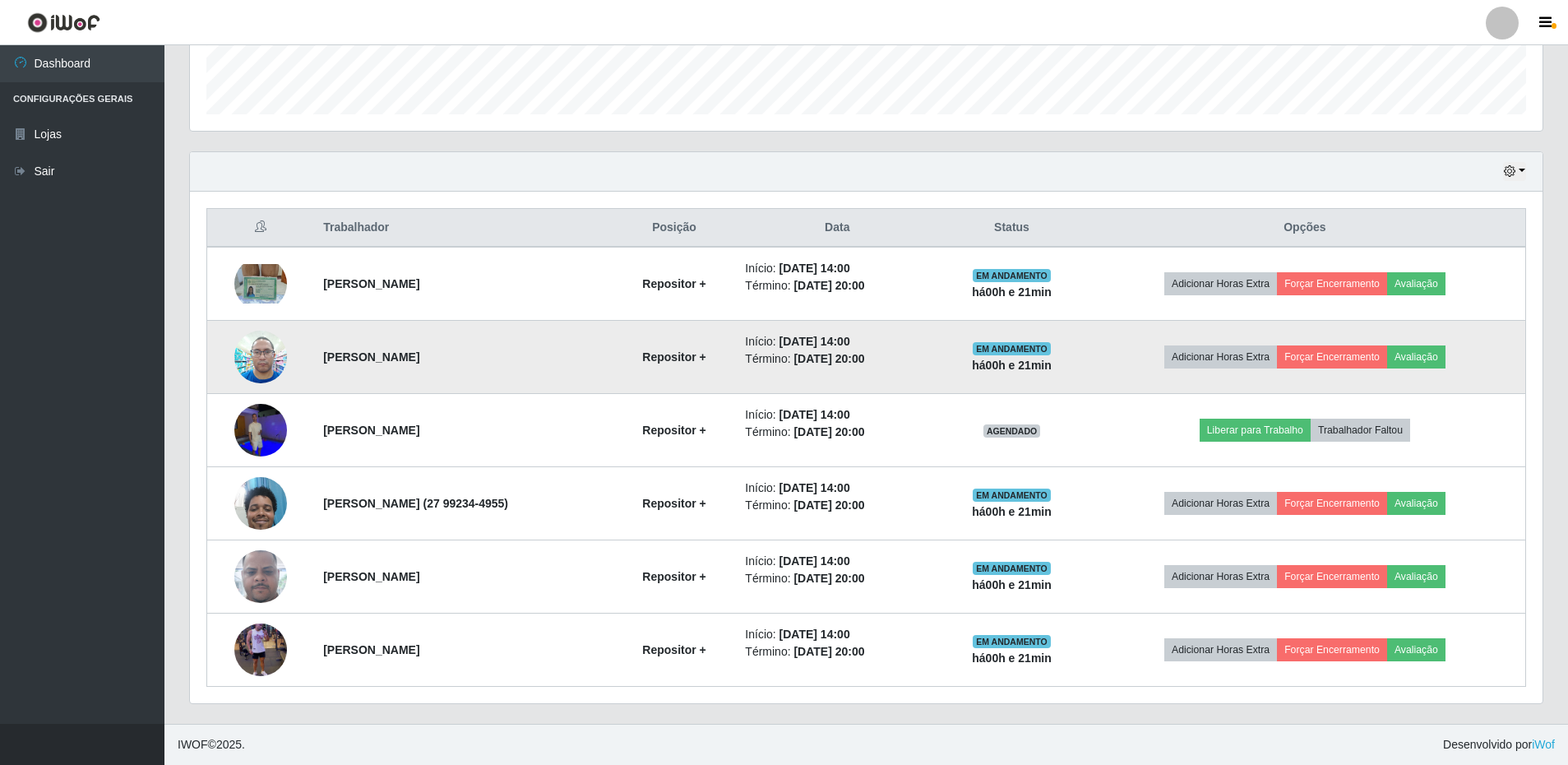
click at [277, 352] on img at bounding box center [260, 357] width 52 height 70
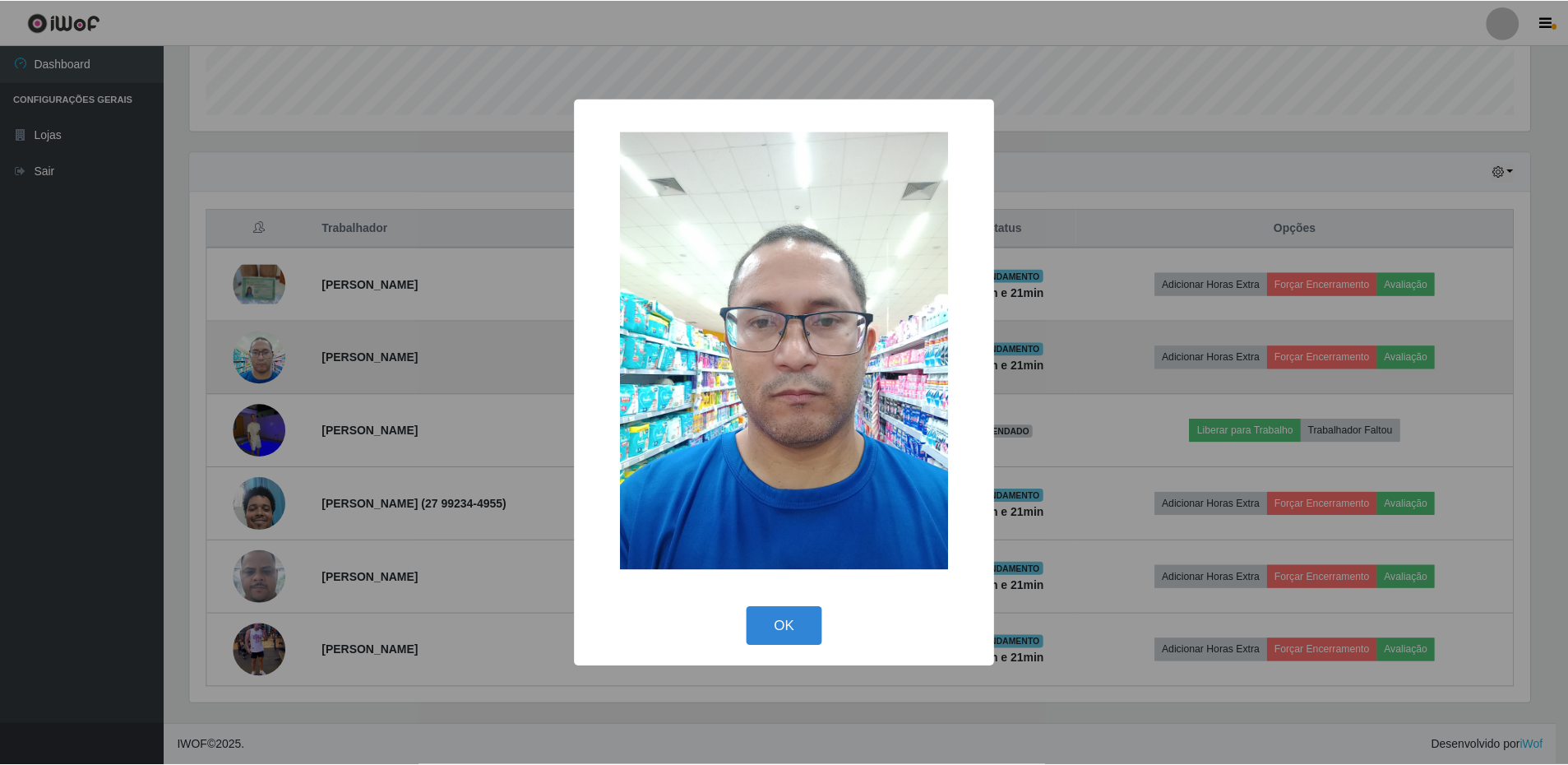
scroll to position [341, 1344]
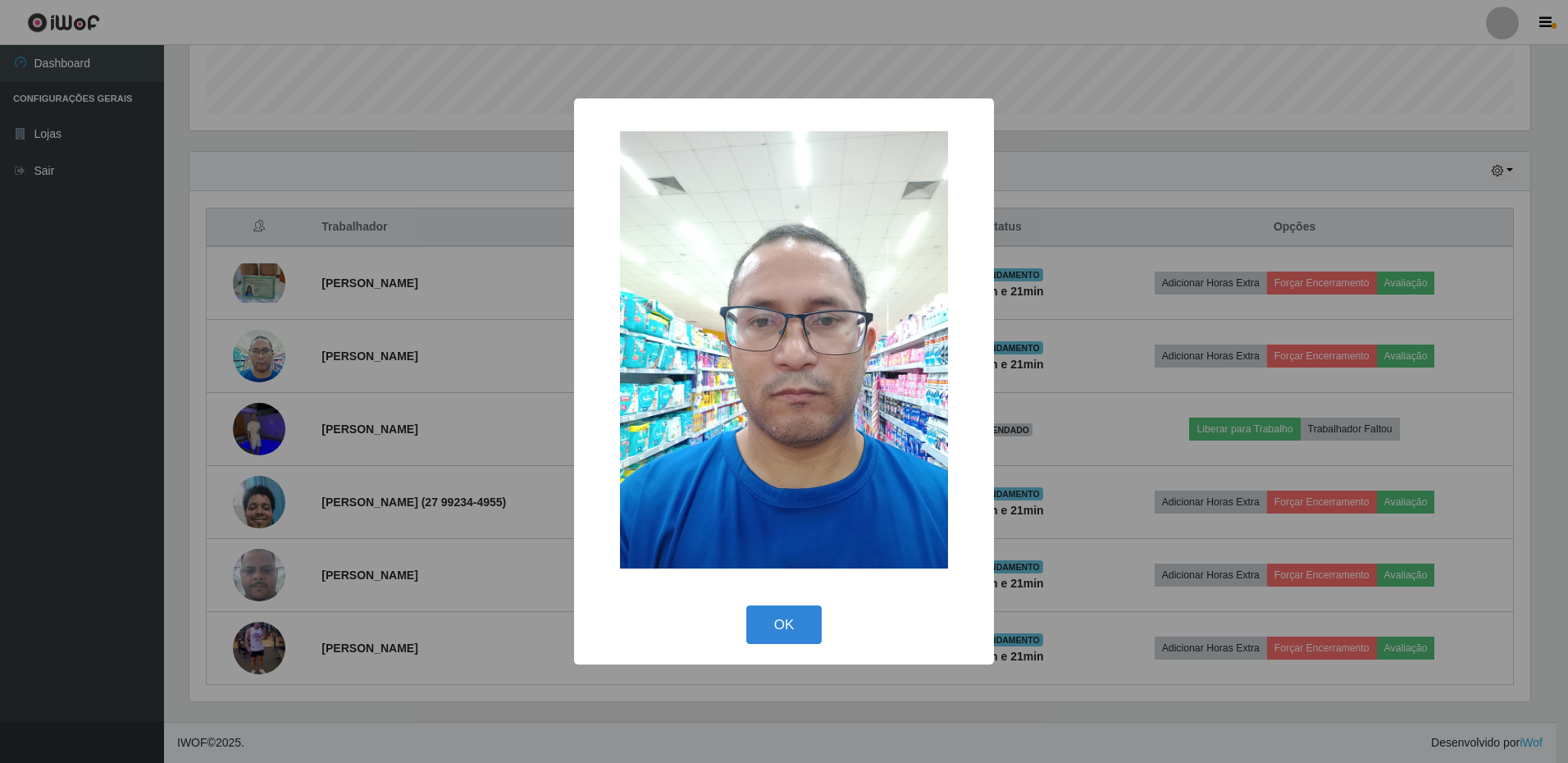
click at [779, 632] on button "OK" at bounding box center [784, 625] width 76 height 38
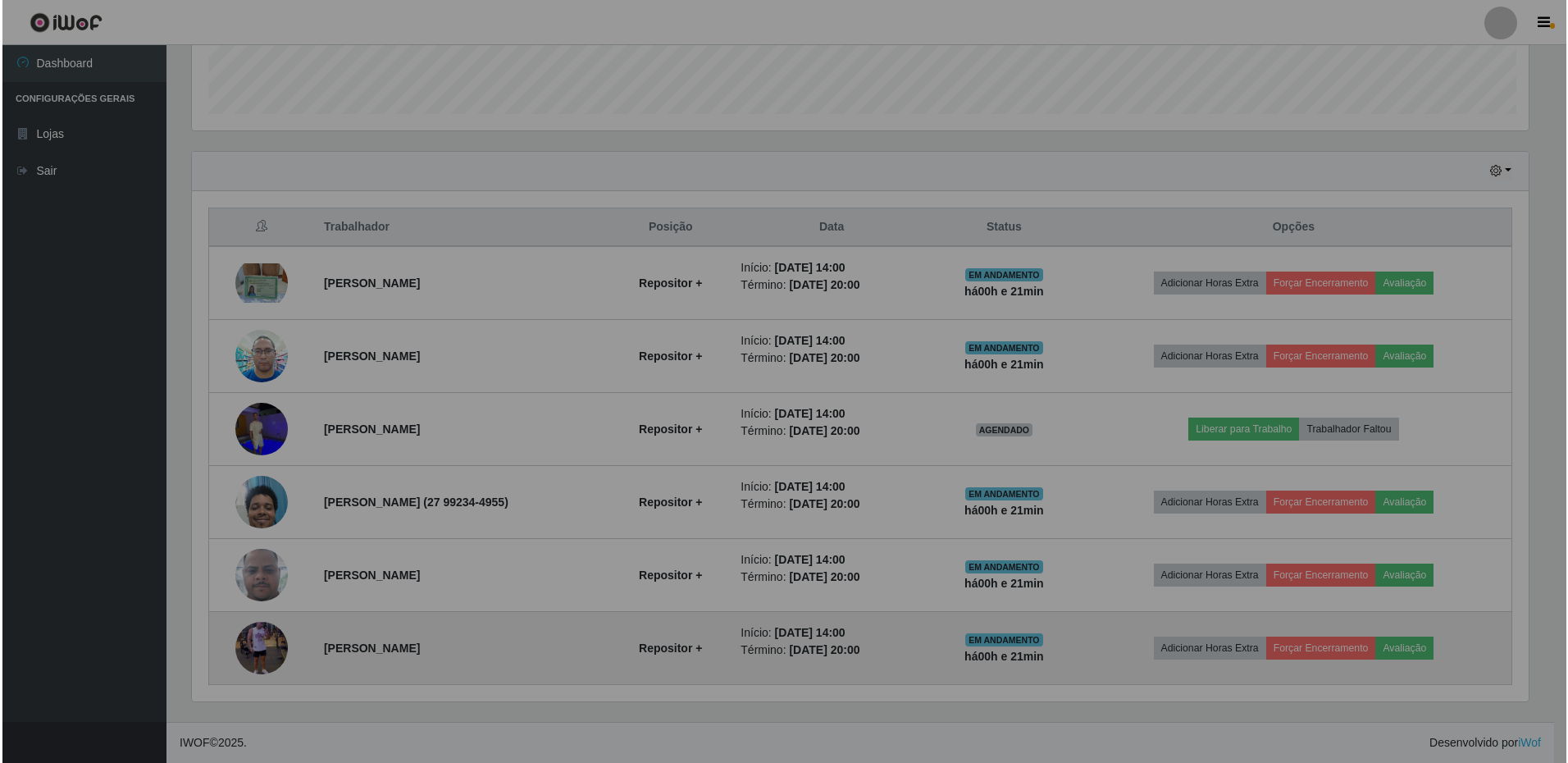
scroll to position [340, 1349]
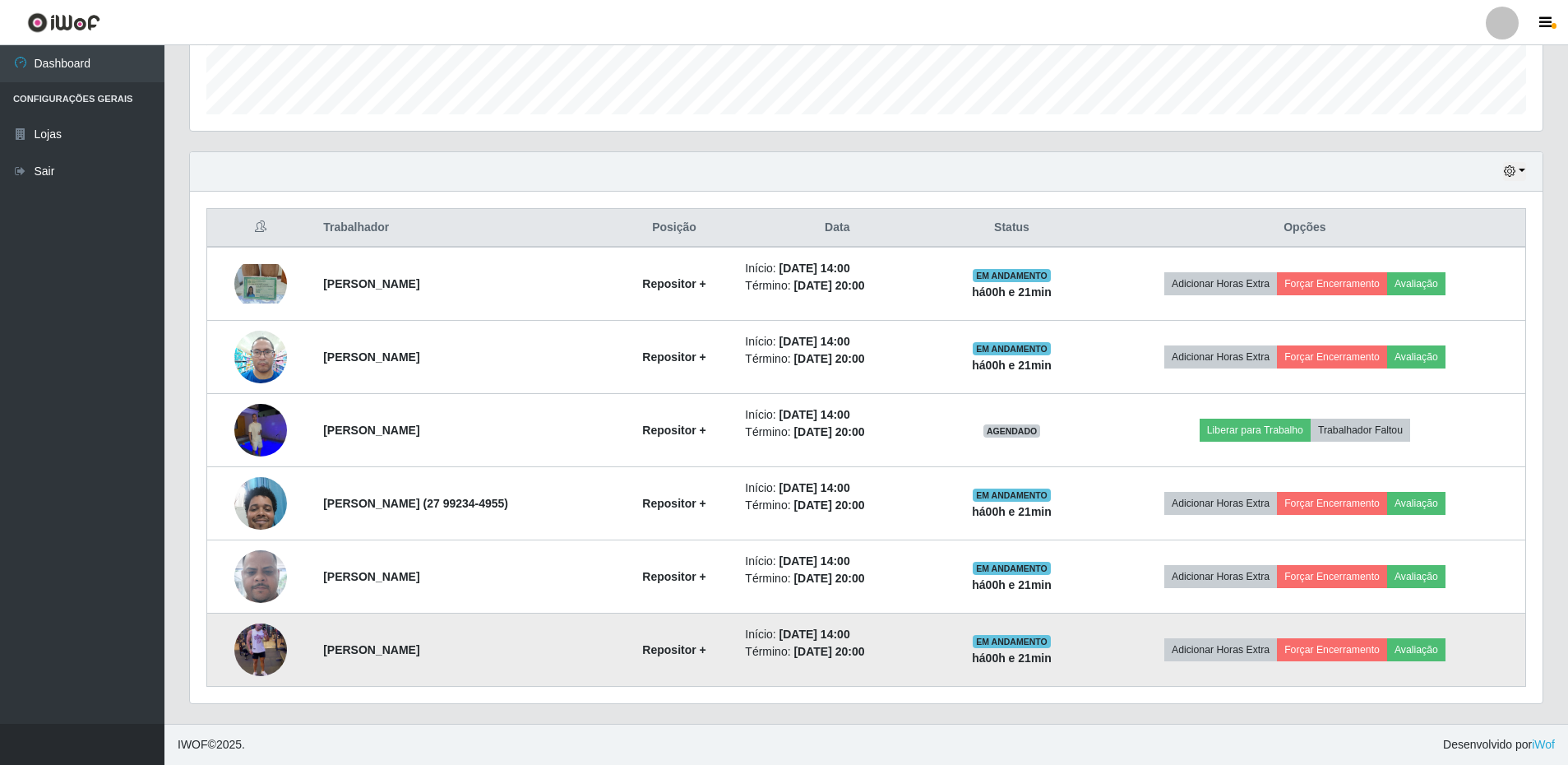
click at [267, 653] on img at bounding box center [260, 649] width 52 height 94
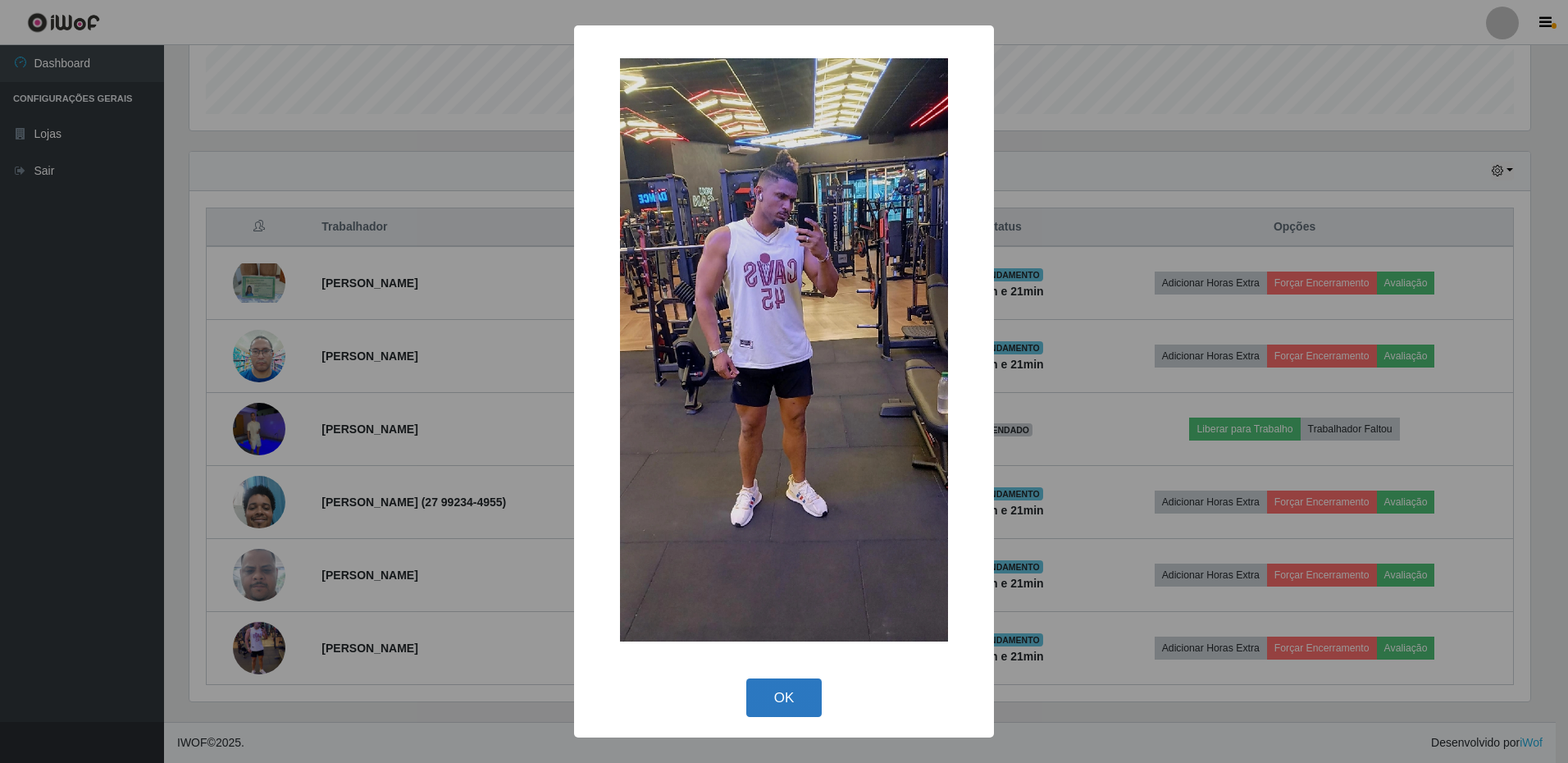
click at [798, 692] on button "OK" at bounding box center [784, 698] width 76 height 38
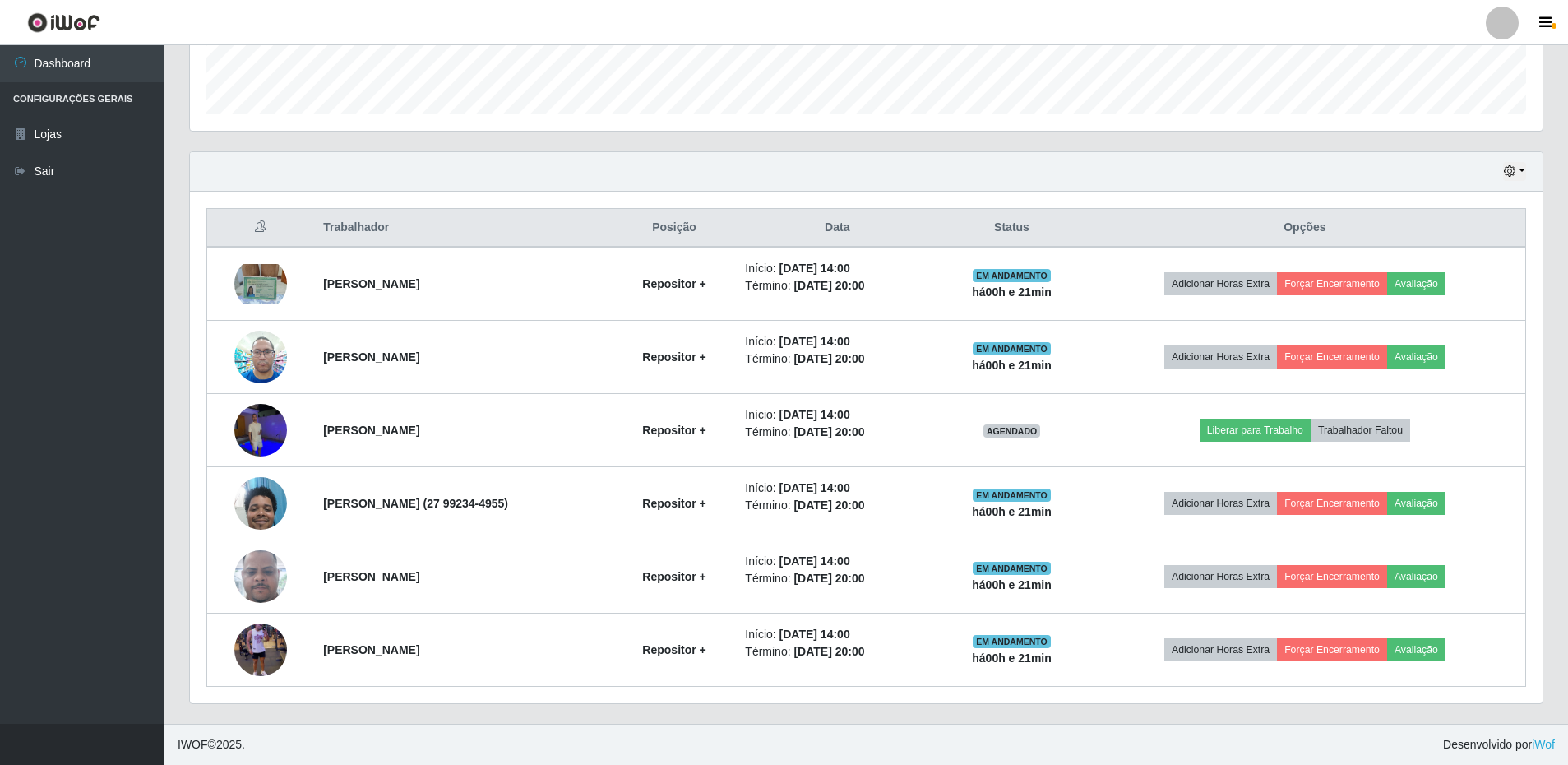
scroll to position [62, 0]
